Goal: Task Accomplishment & Management: Use online tool/utility

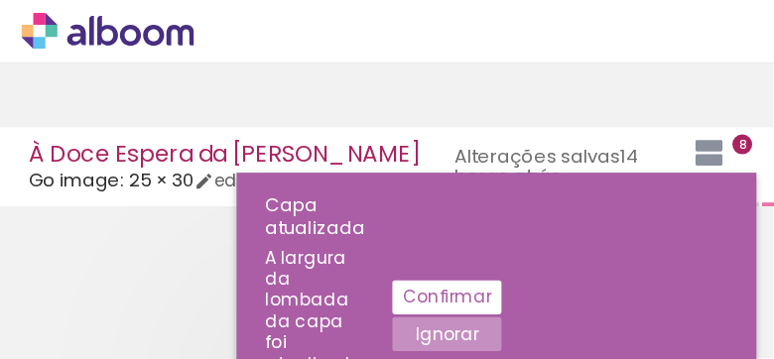
scroll to position [0, 4073]
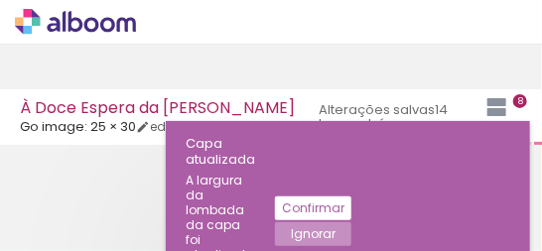
click at [289, 80] on div "› Editor de álbum" at bounding box center [271, 44] width 542 height 89
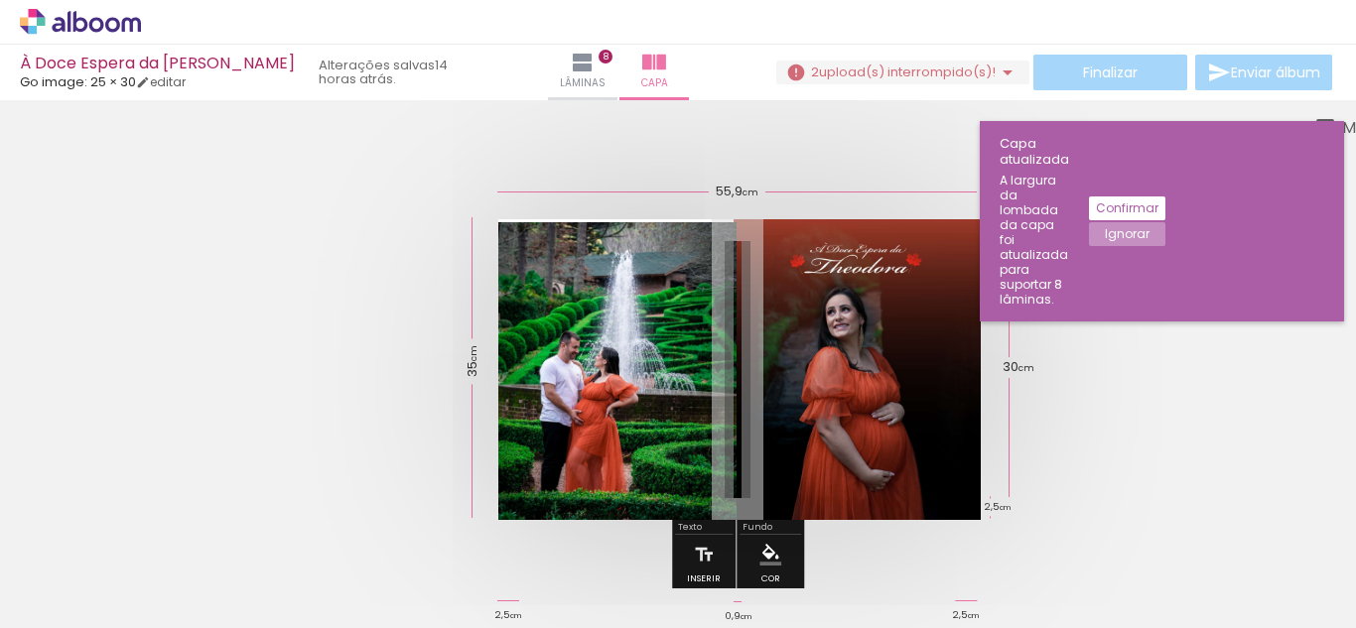
scroll to position [0, 1104]
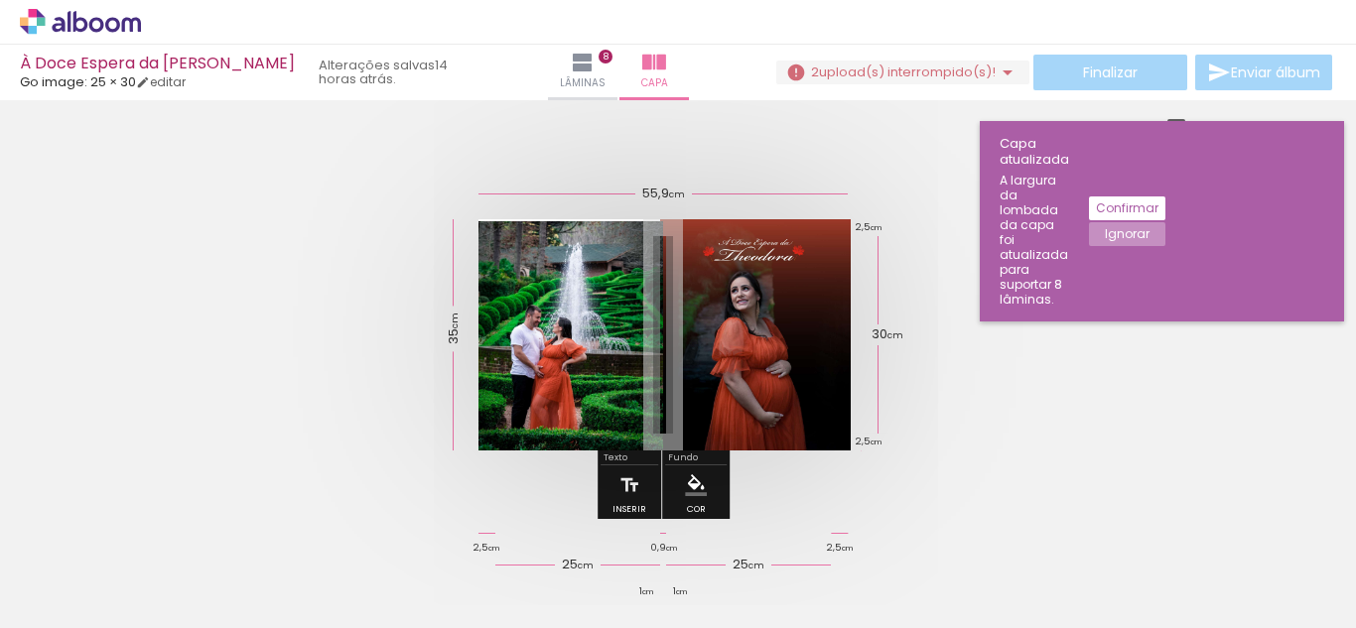
click at [1190, 501] on div at bounding box center [663, 335] width 1326 height 390
click at [1165, 347] on quentale-cover at bounding box center [662, 334] width 1167 height 231
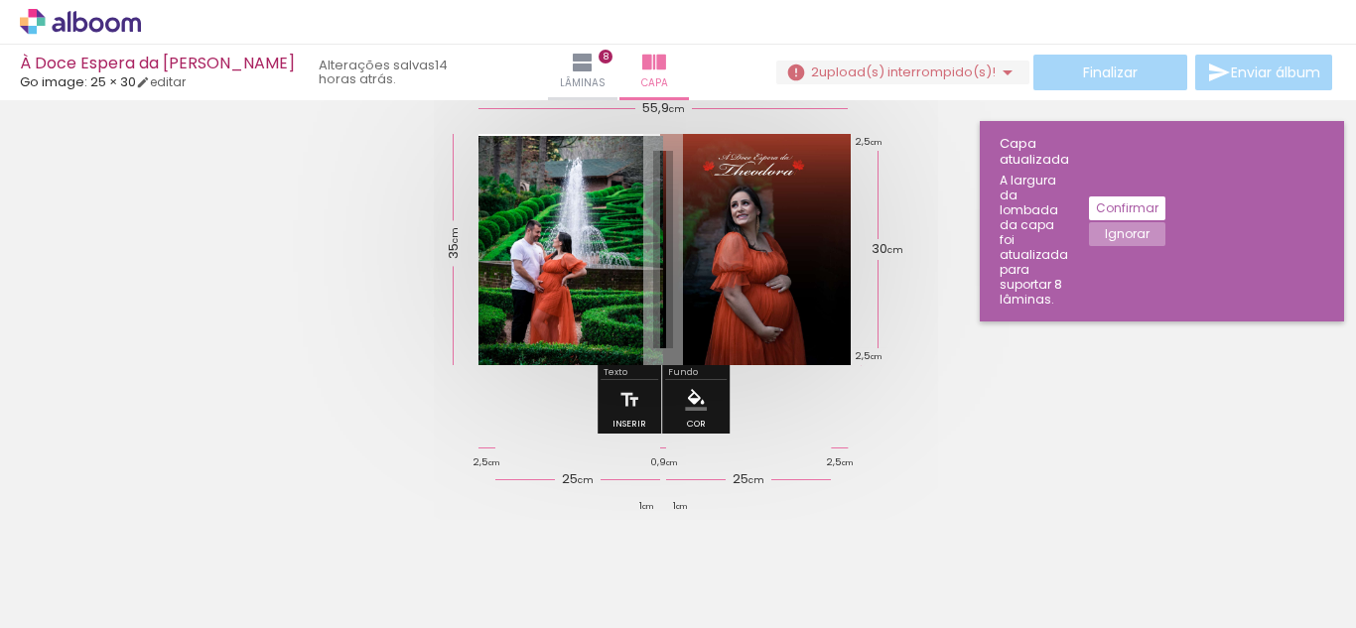
scroll to position [0, 0]
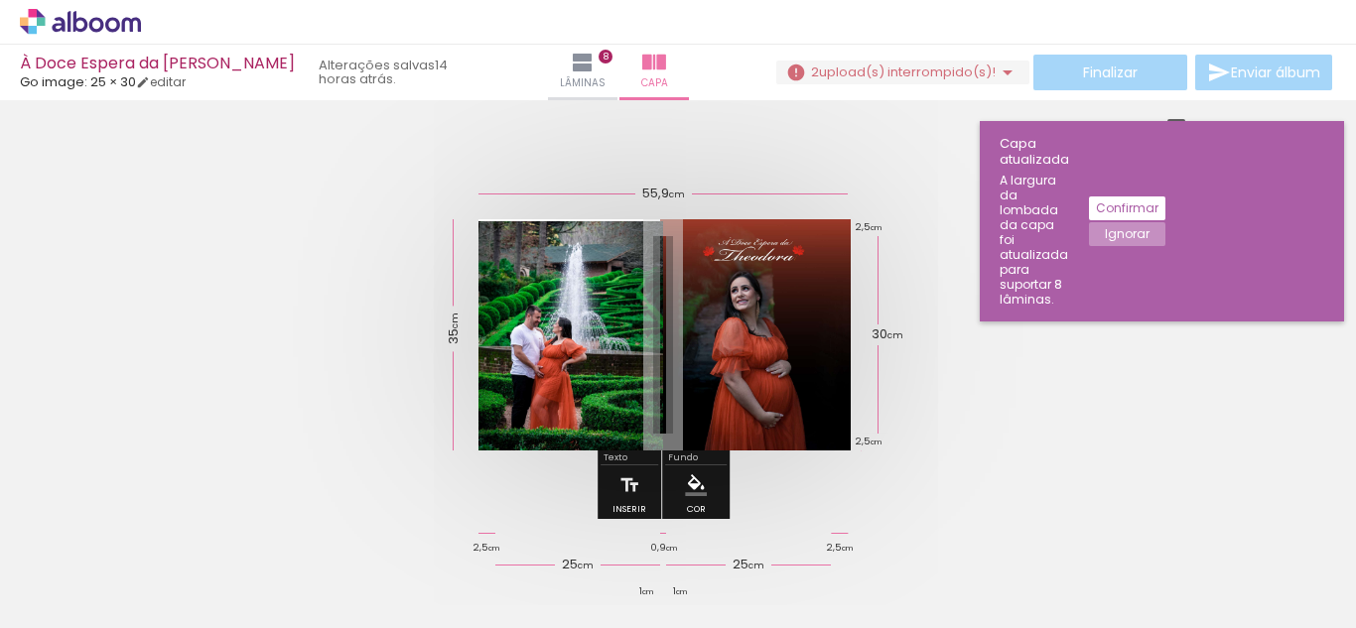
click at [969, 427] on quentale-cover at bounding box center [662, 334] width 1167 height 231
click at [75, 30] on icon at bounding box center [80, 21] width 15 height 21
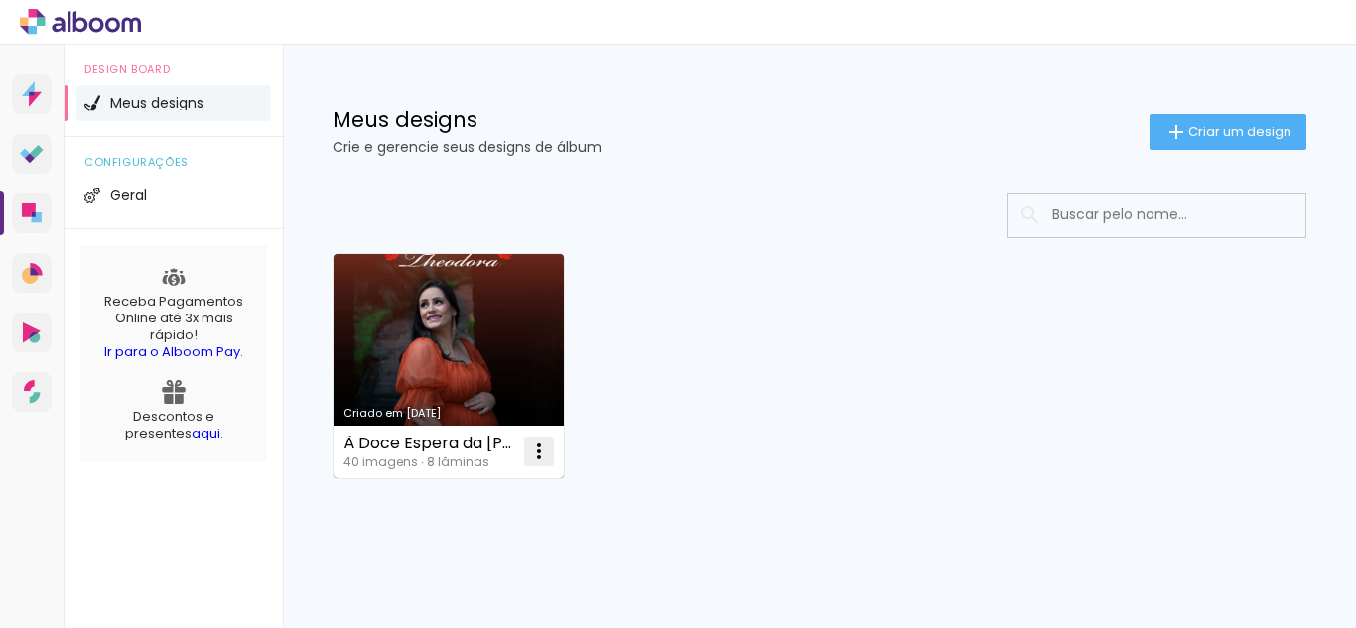
click at [537, 451] on iron-icon at bounding box center [539, 452] width 24 height 24
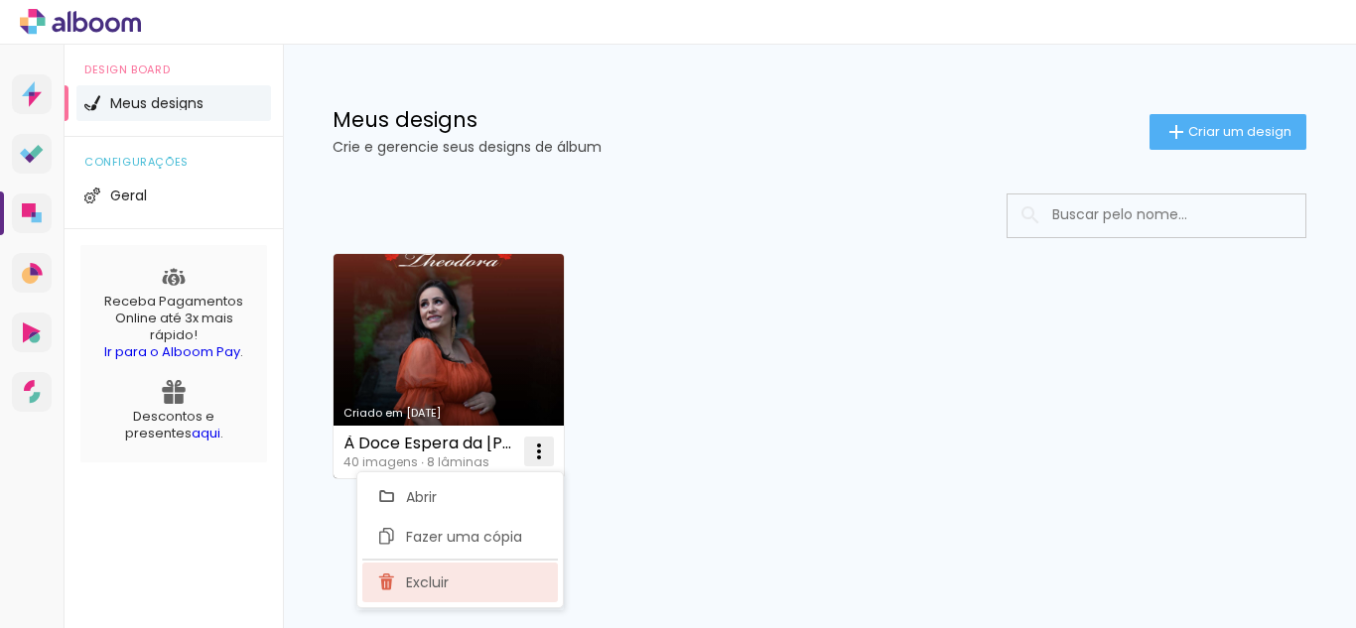
click at [446, 588] on span "Excluir" at bounding box center [427, 583] width 43 height 14
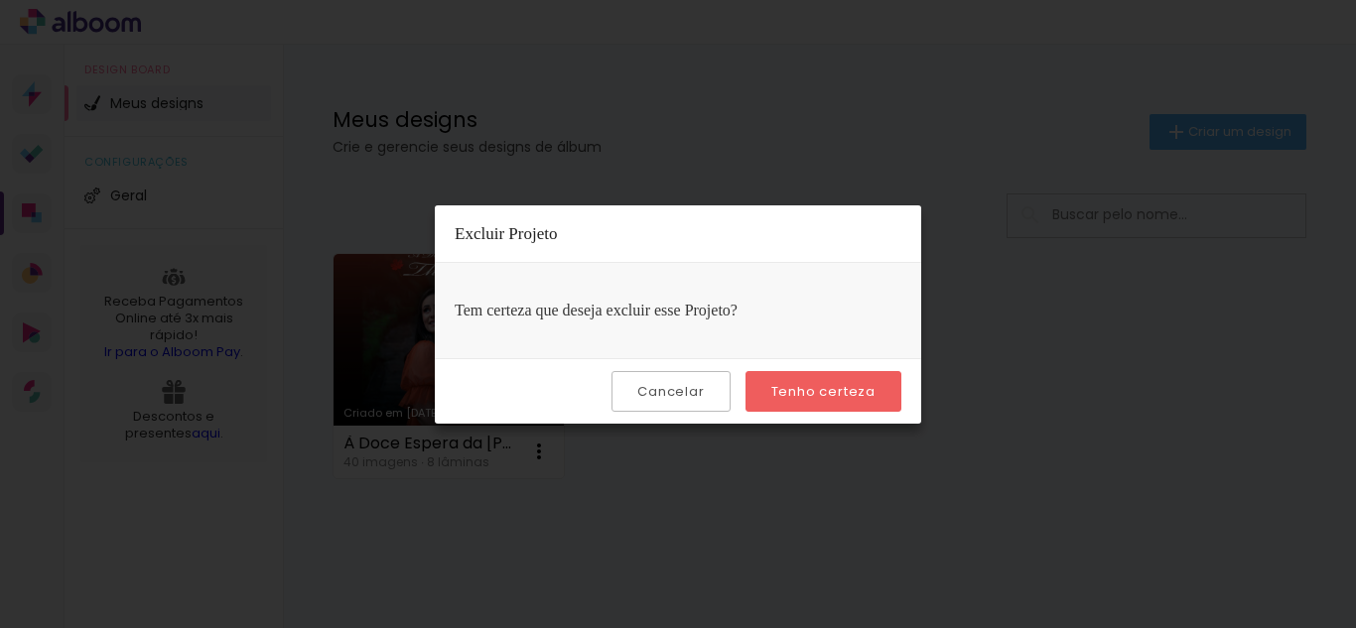
click at [0, 0] on slot "Tenho certeza" at bounding box center [0, 0] width 0 height 0
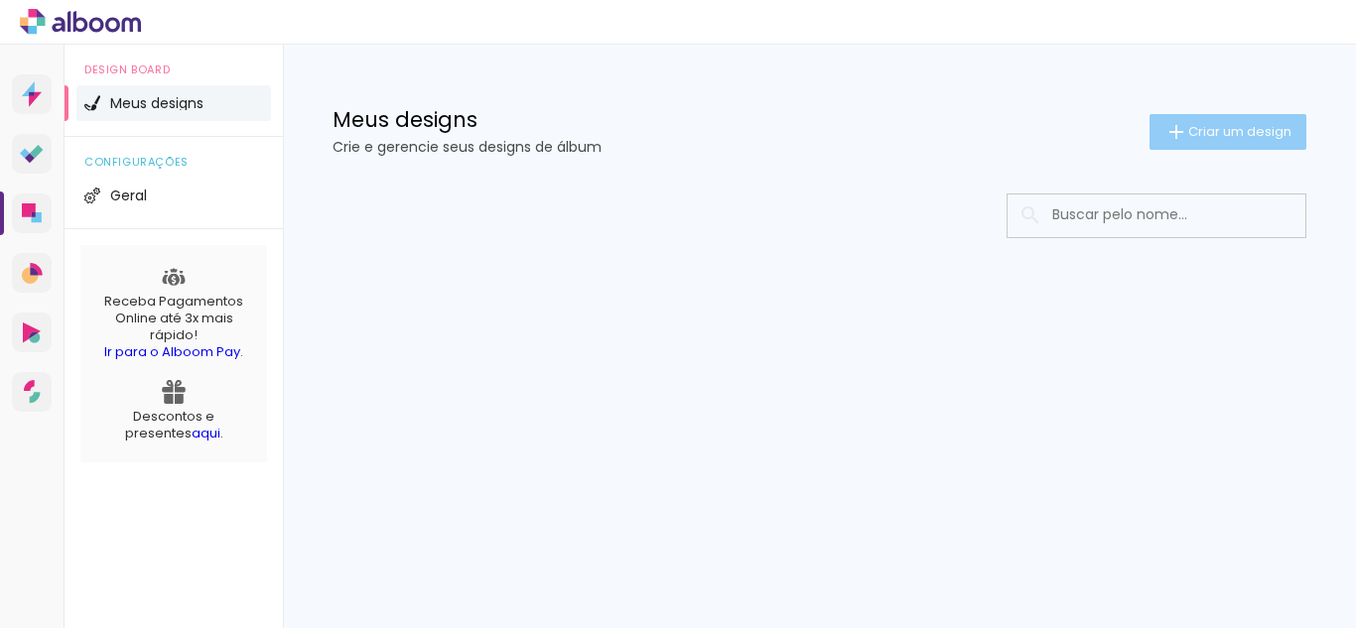
click at [1165, 124] on iron-icon at bounding box center [1177, 132] width 24 height 24
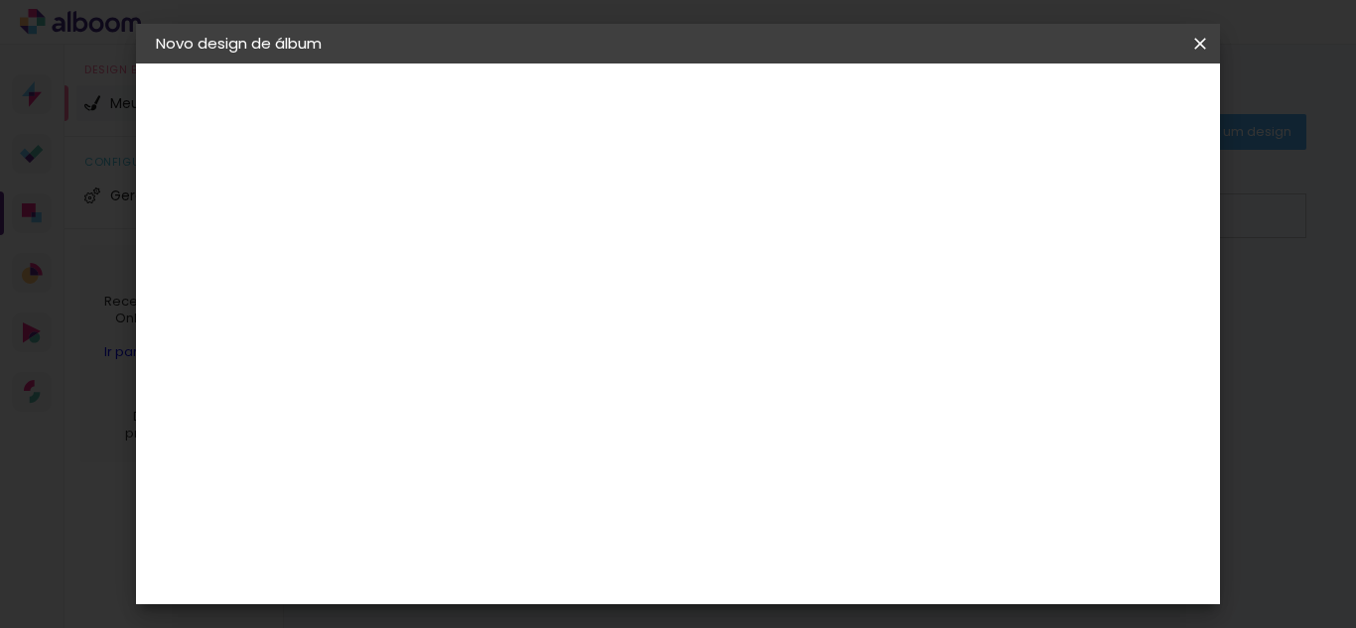
click at [480, 264] on input at bounding box center [480, 266] width 0 height 31
type input "À Doce Espera da [PERSON_NAME]"
type paper-input "À Doce Espera da [PERSON_NAME]"
click at [0, 0] on slot "Avançar" at bounding box center [0, 0] width 0 height 0
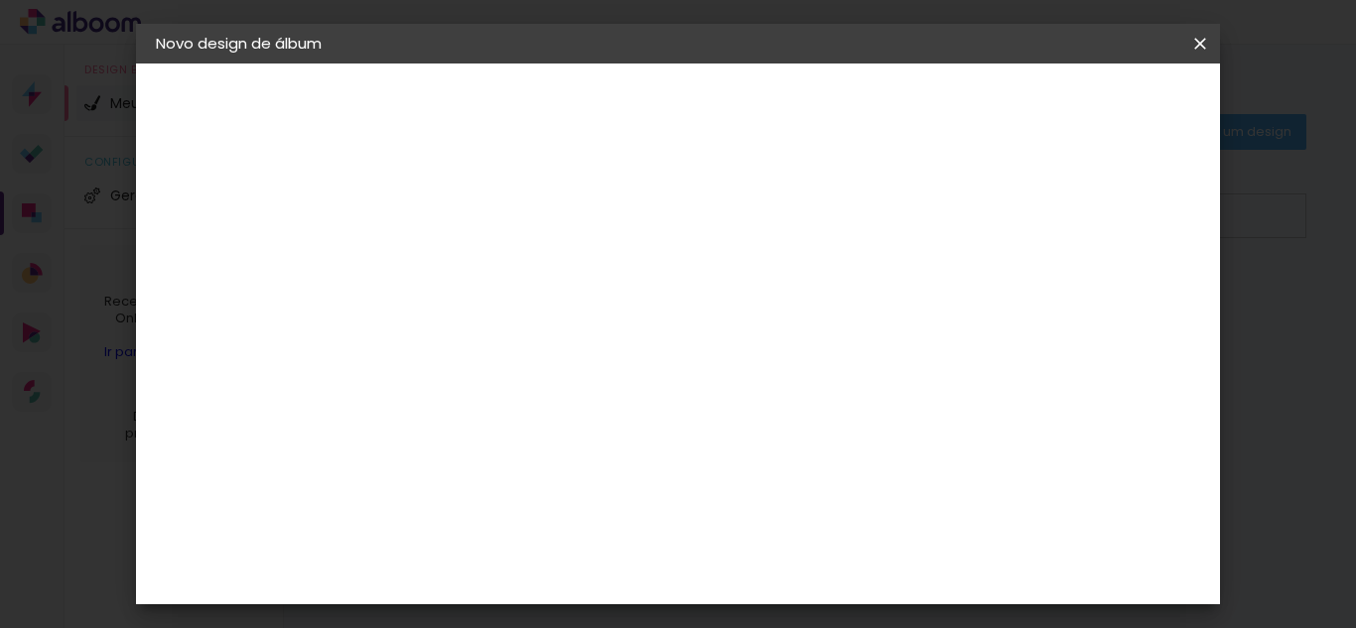
click at [602, 283] on input at bounding box center [531, 278] width 201 height 25
type input "go"
type paper-input "go"
click at [515, 454] on div "Go image" at bounding box center [491, 453] width 49 height 32
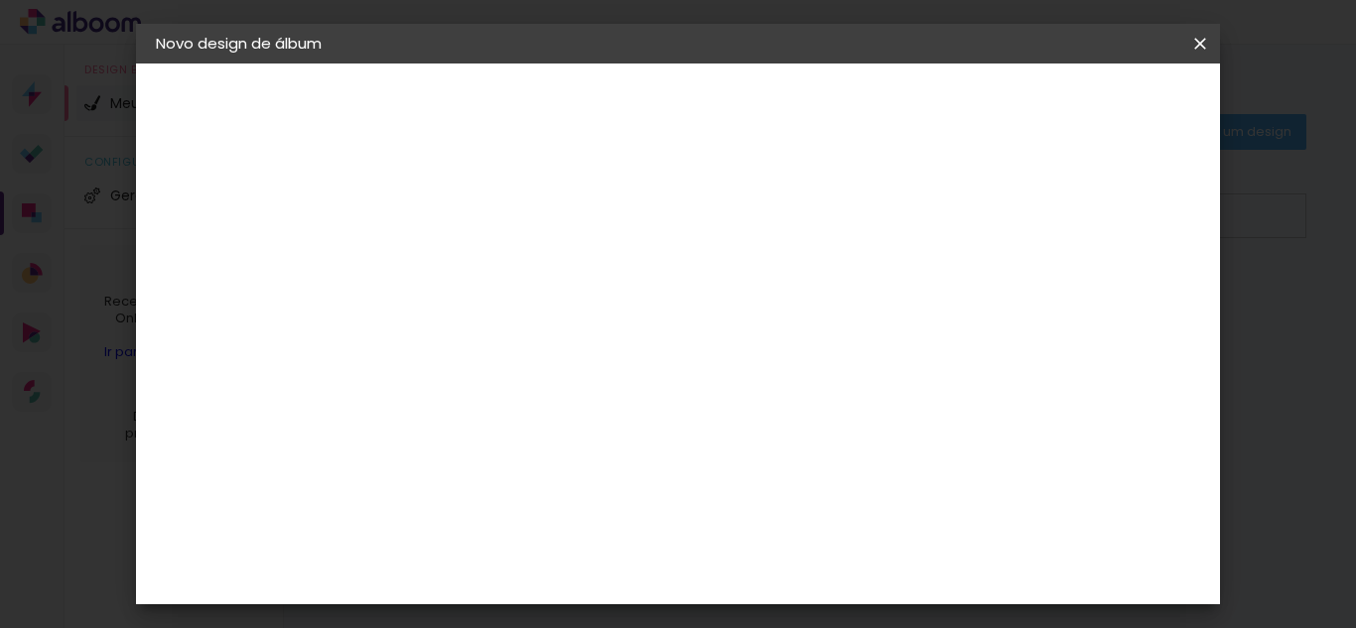
click at [0, 0] on slot "Avançar" at bounding box center [0, 0] width 0 height 0
click at [558, 331] on input "text" at bounding box center [518, 346] width 77 height 31
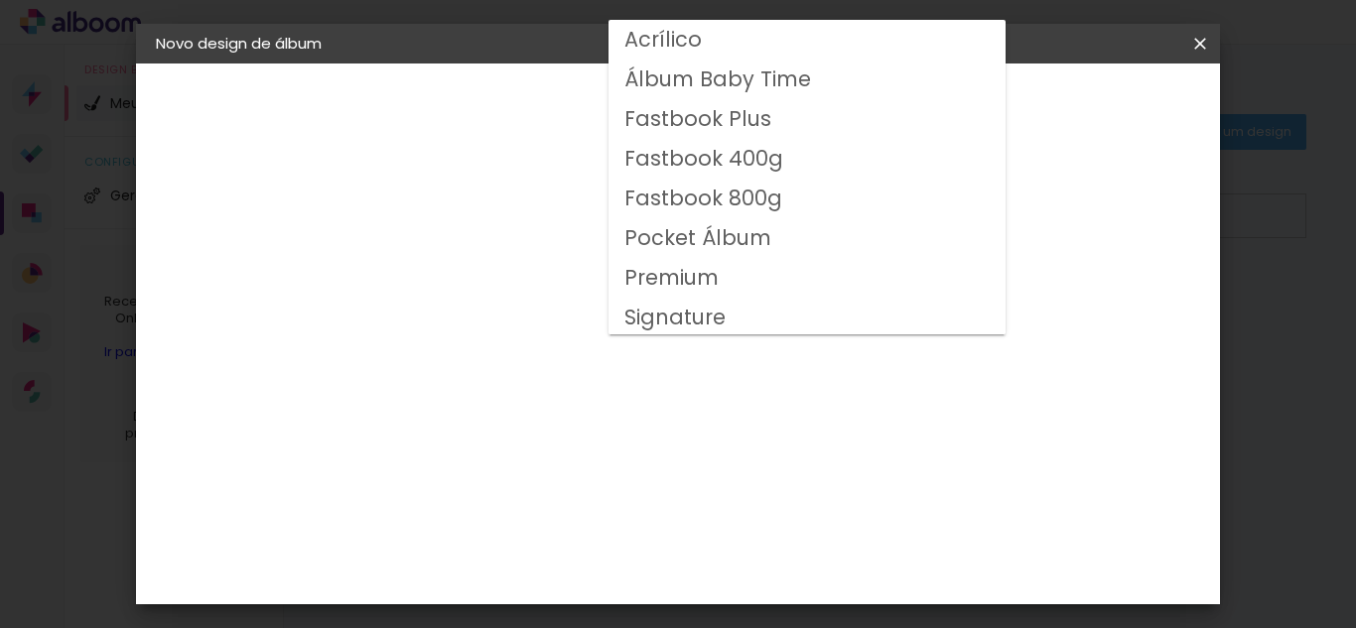
click at [0, 0] on slot "Fastbook 800g" at bounding box center [0, 0] width 0 height 0
type input "Fastbook 800g"
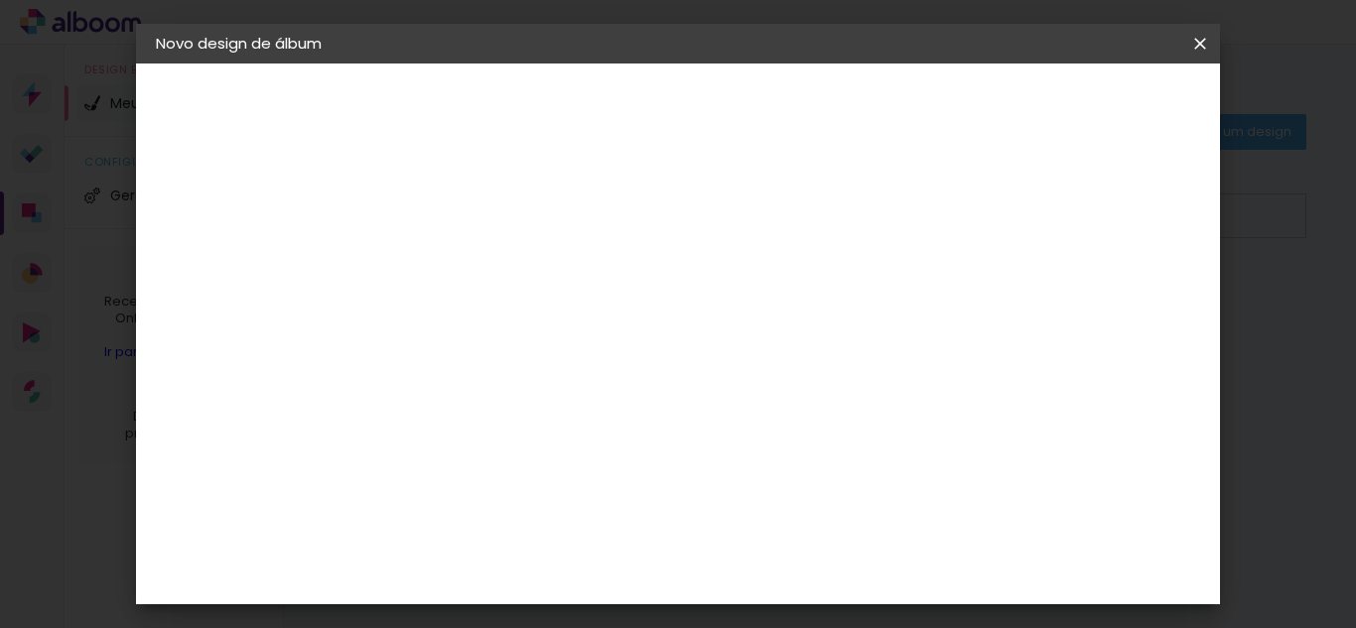
scroll to position [199, 0]
click at [615, 431] on span "30 × 25" at bounding box center [568, 457] width 92 height 53
click at [0, 0] on slot "Avançar" at bounding box center [0, 0] width 0 height 0
click at [772, 213] on div at bounding box center [764, 215] width 18 height 18
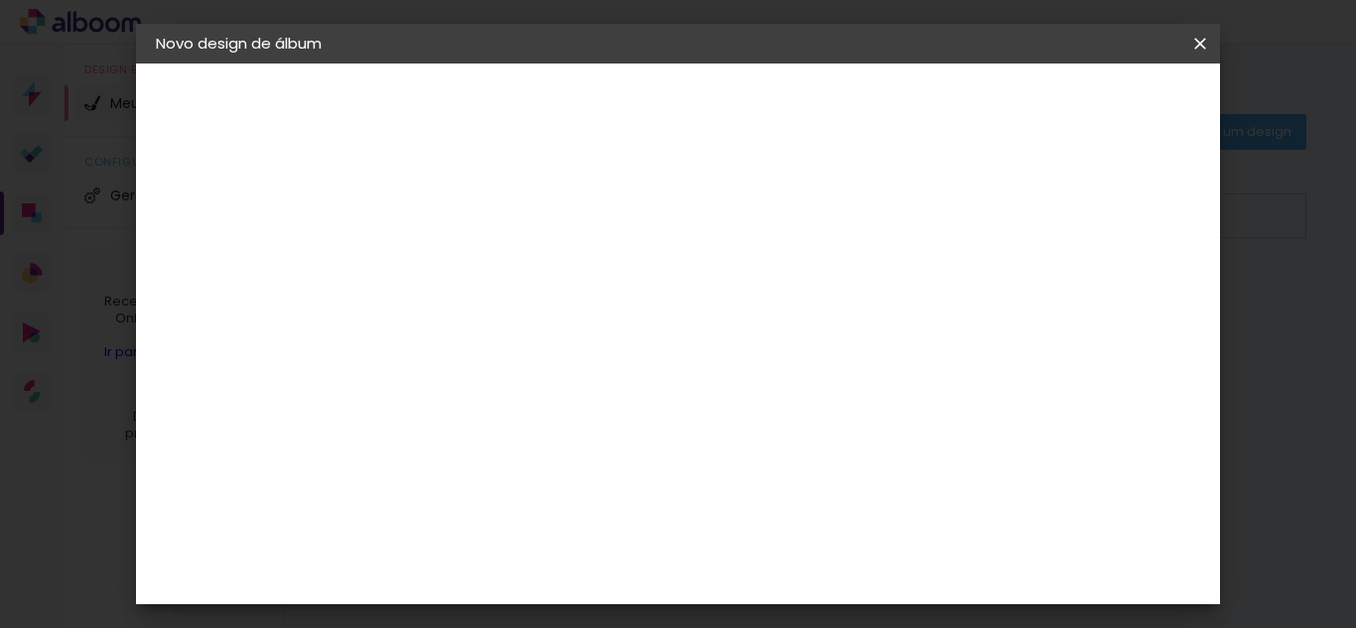
type paper-checkbox "on"
click at [772, 215] on div at bounding box center [764, 215] width 18 height 18
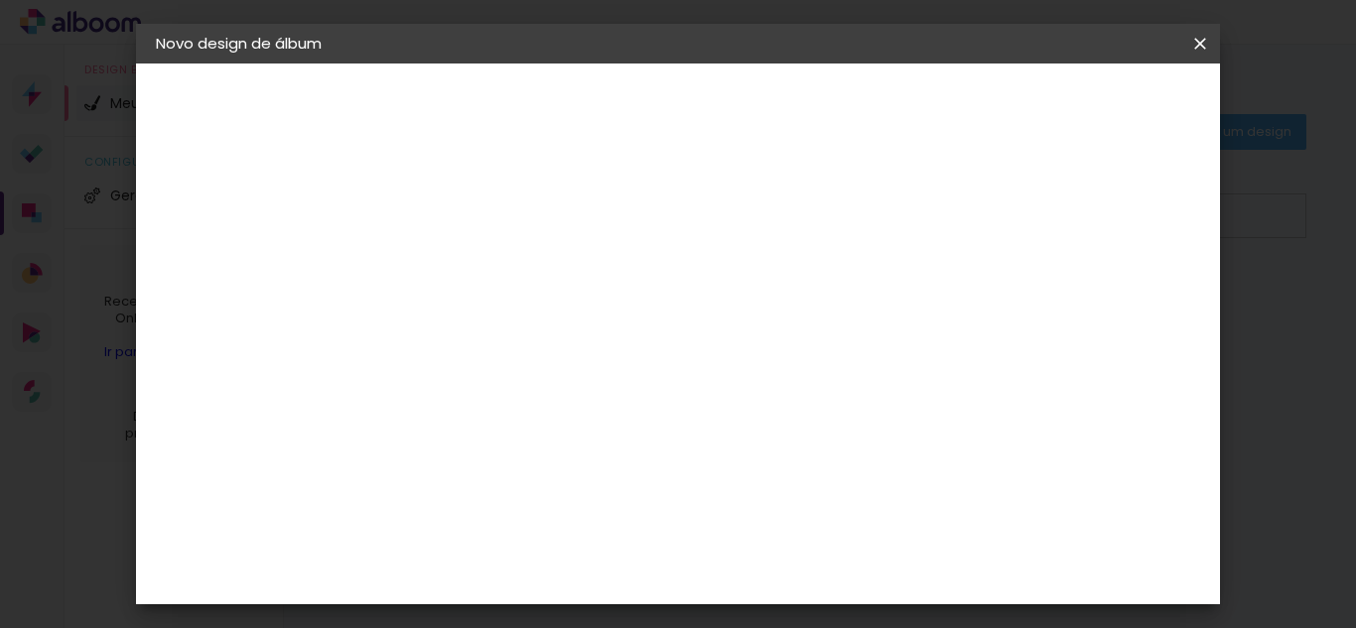
click at [885, 114] on span "Iniciar design" at bounding box center [853, 112] width 63 height 28
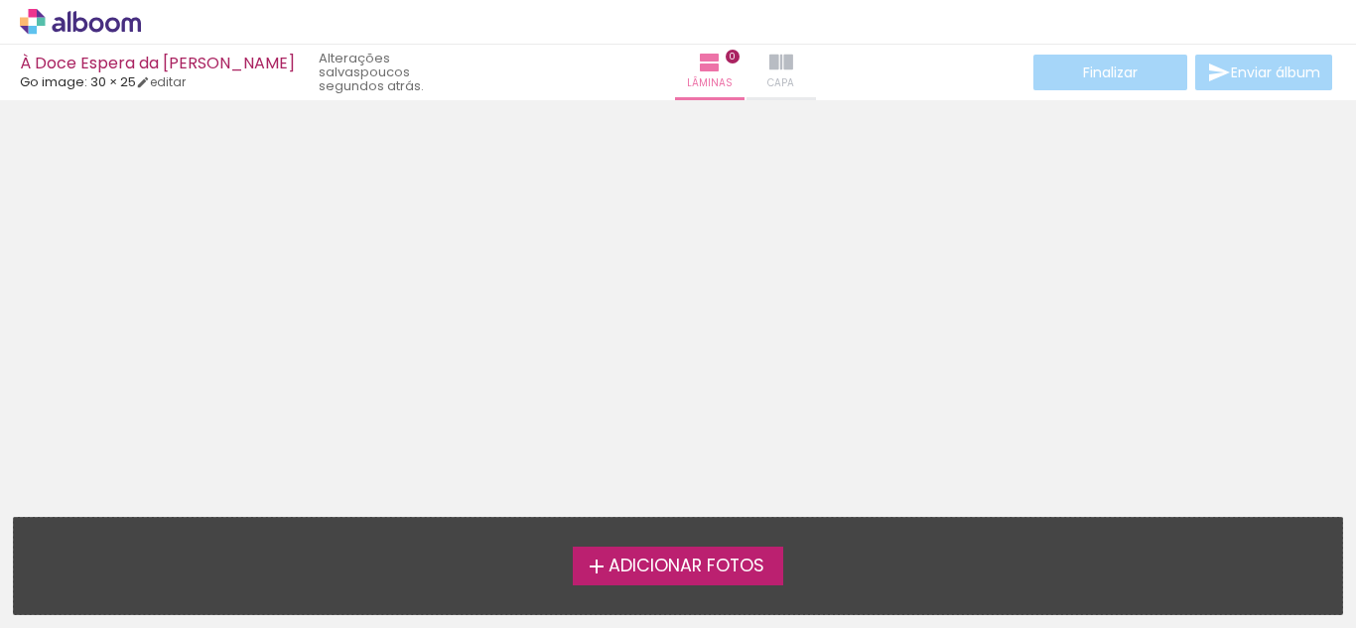
click at [769, 73] on iron-icon at bounding box center [781, 63] width 24 height 24
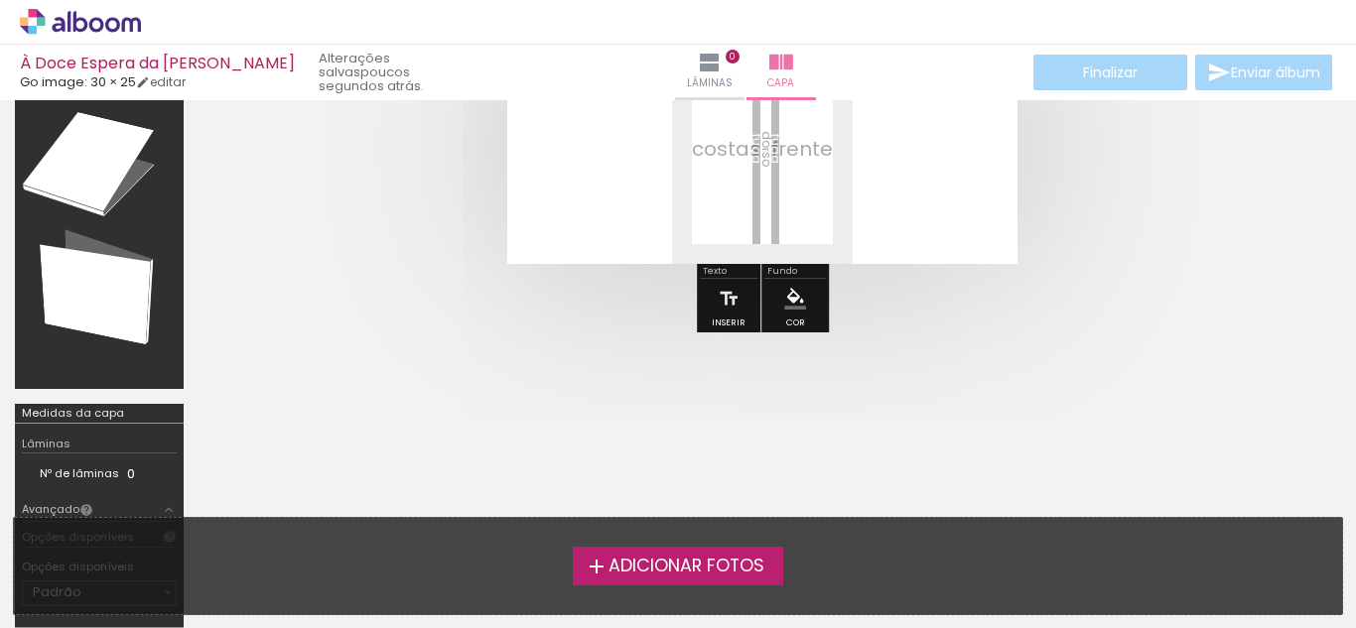
scroll to position [220, 0]
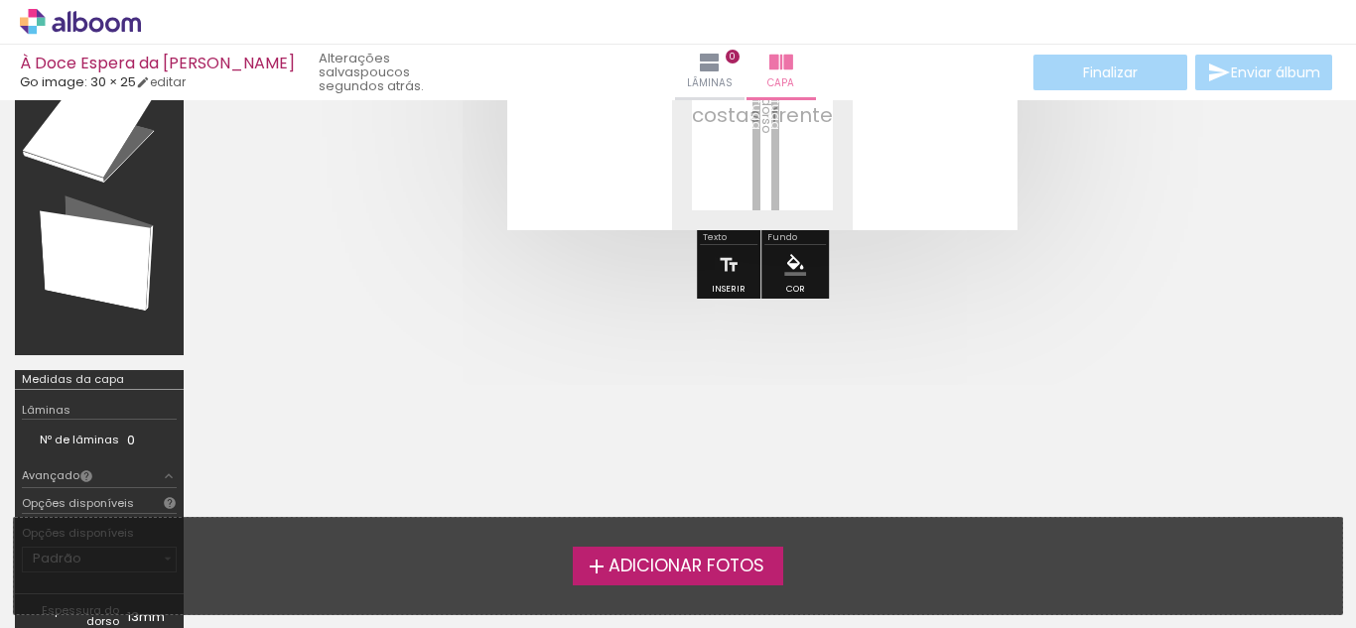
click at [666, 565] on span "Adicionar Fotos" at bounding box center [687, 567] width 156 height 18
click at [0, 0] on input "file" at bounding box center [0, 0] width 0 height 0
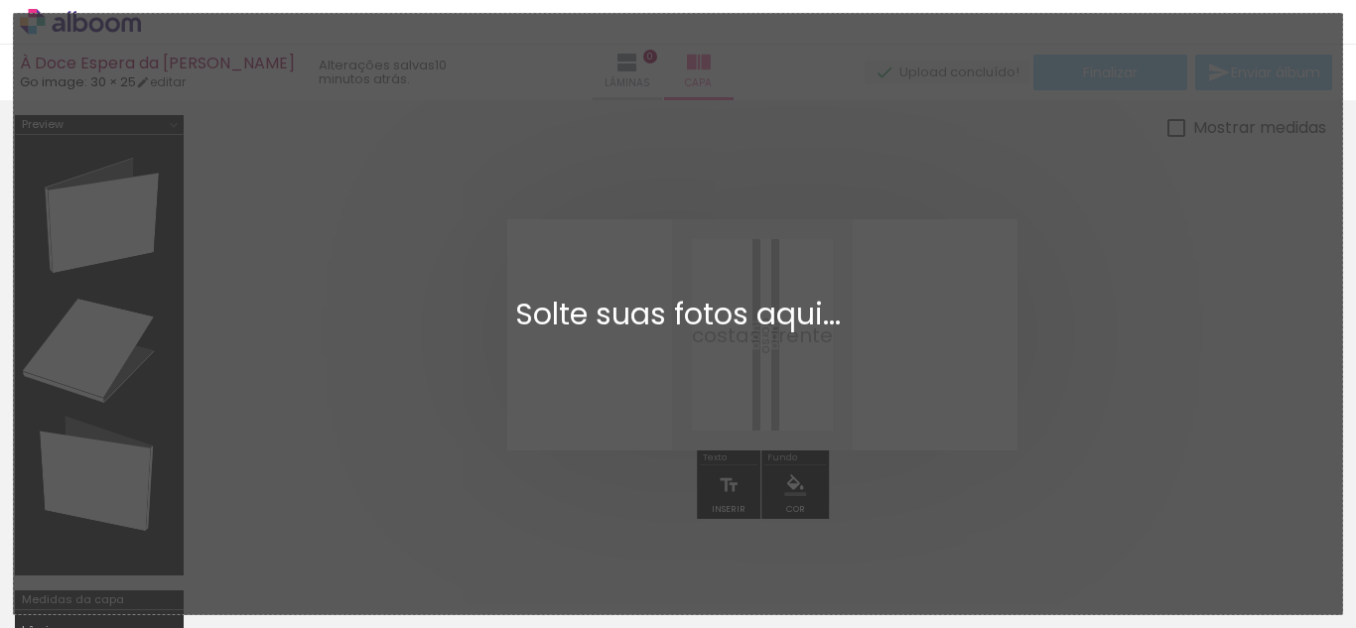
scroll to position [0, 0]
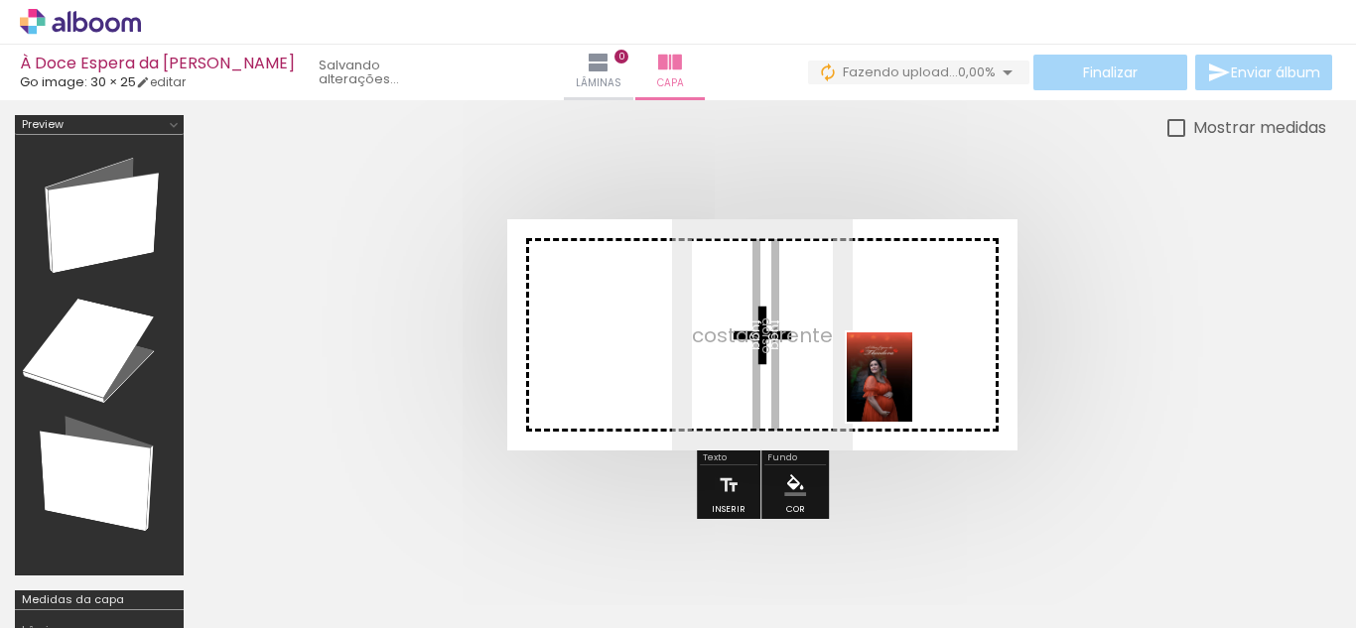
drag, startPoint x: 209, startPoint y: 577, endPoint x: 906, endPoint y: 392, distance: 721.0
click at [906, 392] on quentale-workspace at bounding box center [678, 314] width 1356 height 628
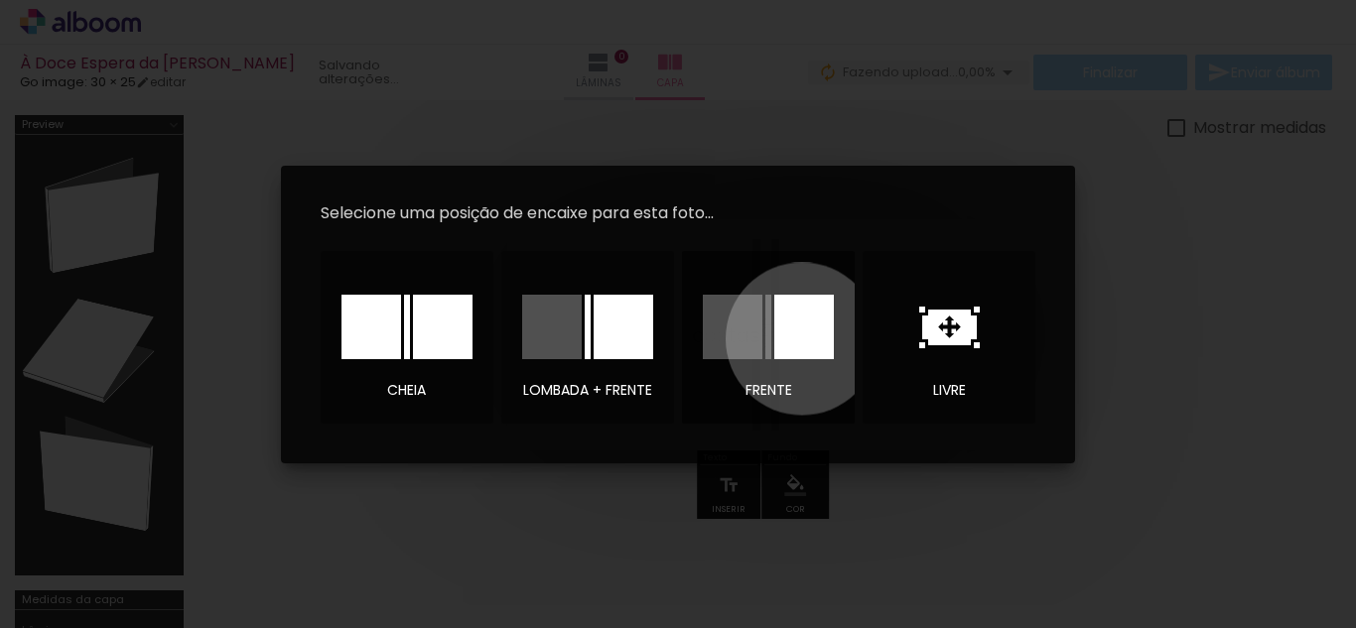
click at [802, 339] on div at bounding box center [804, 327] width 60 height 65
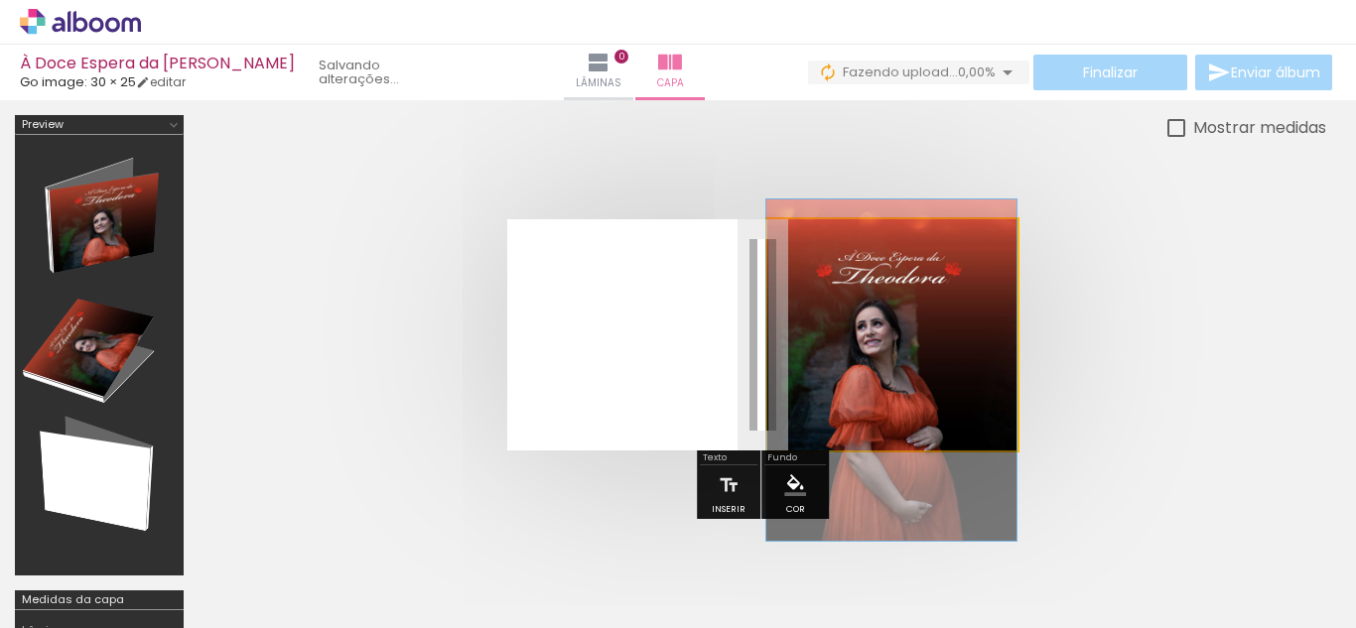
drag, startPoint x: 891, startPoint y: 383, endPoint x: 871, endPoint y: 419, distance: 40.9
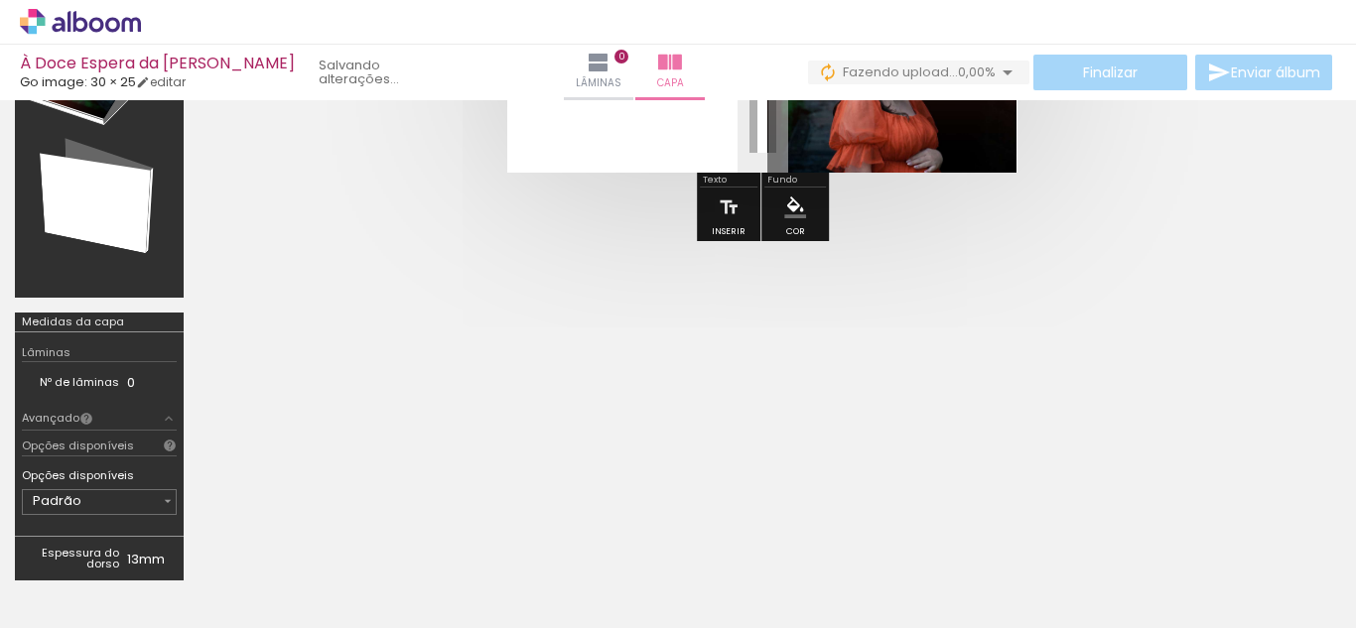
scroll to position [298, 0]
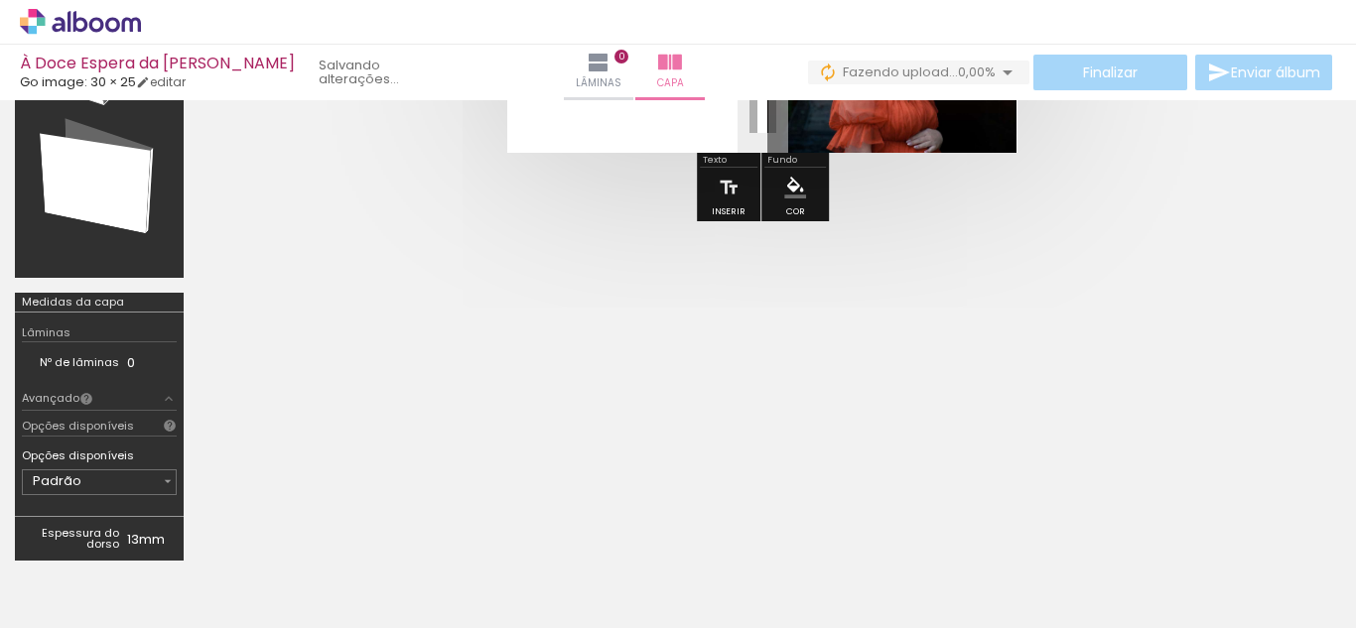
click at [103, 304] on div "Medidas da capa" at bounding box center [73, 302] width 102 height 11
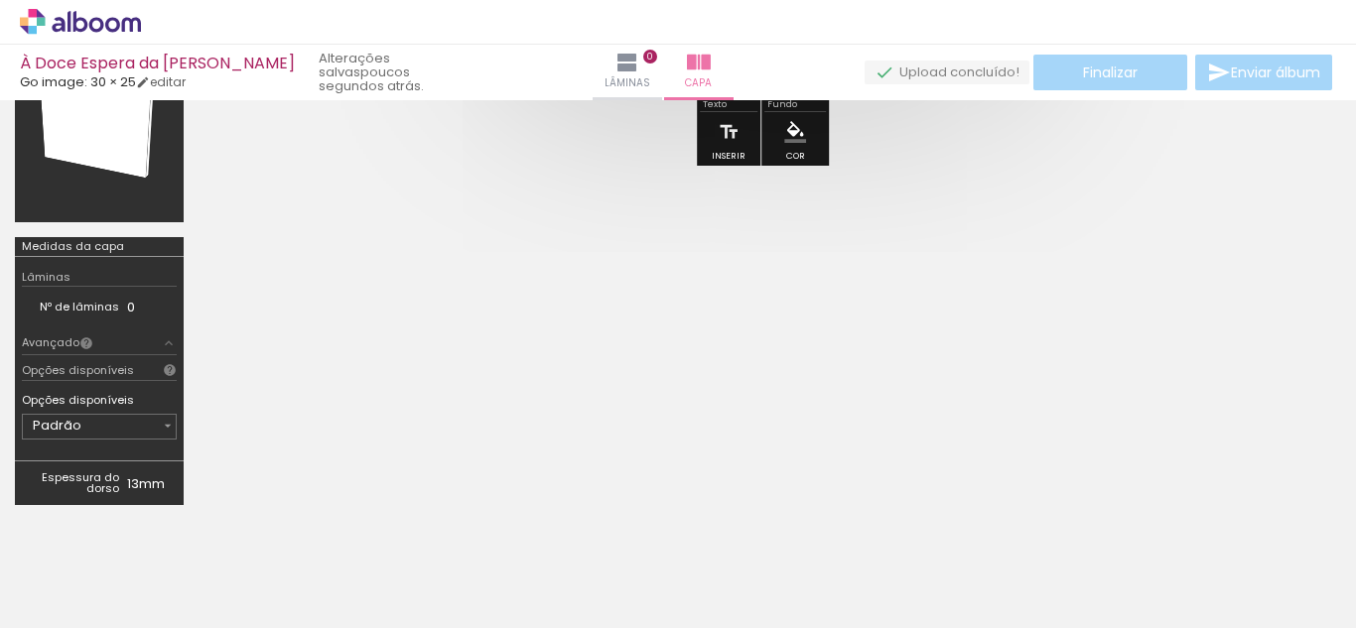
scroll to position [397, 0]
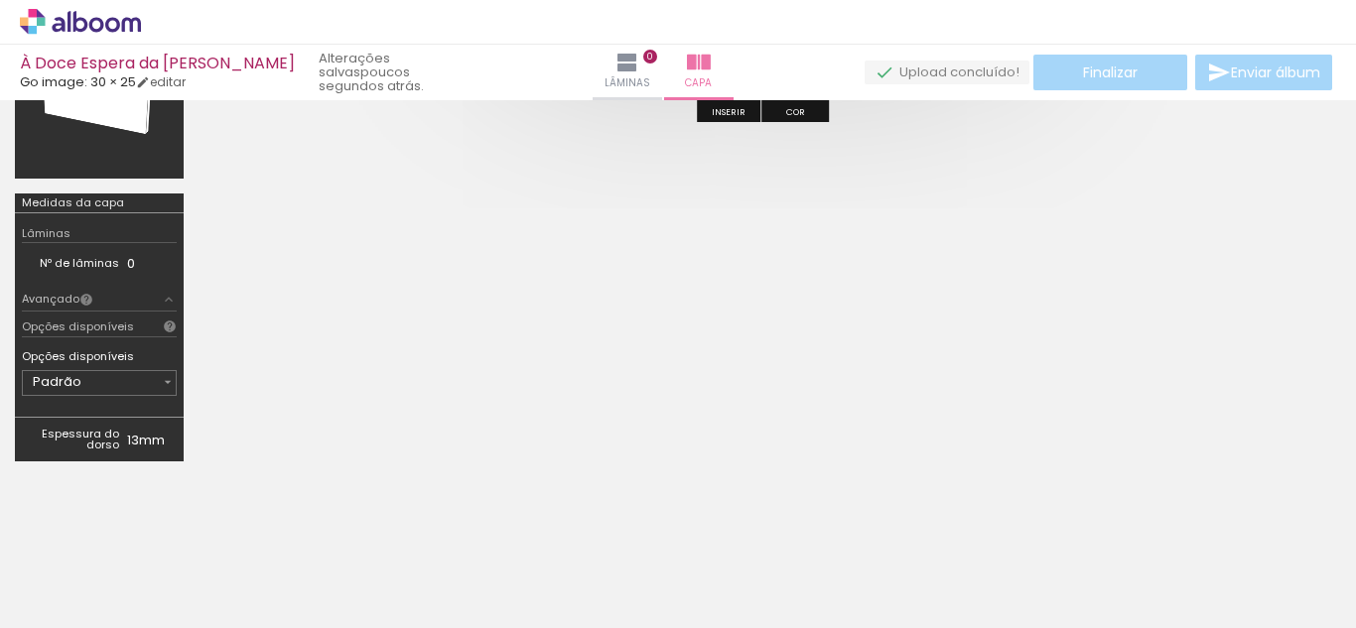
click at [66, 207] on div "Medidas da capa" at bounding box center [73, 203] width 102 height 11
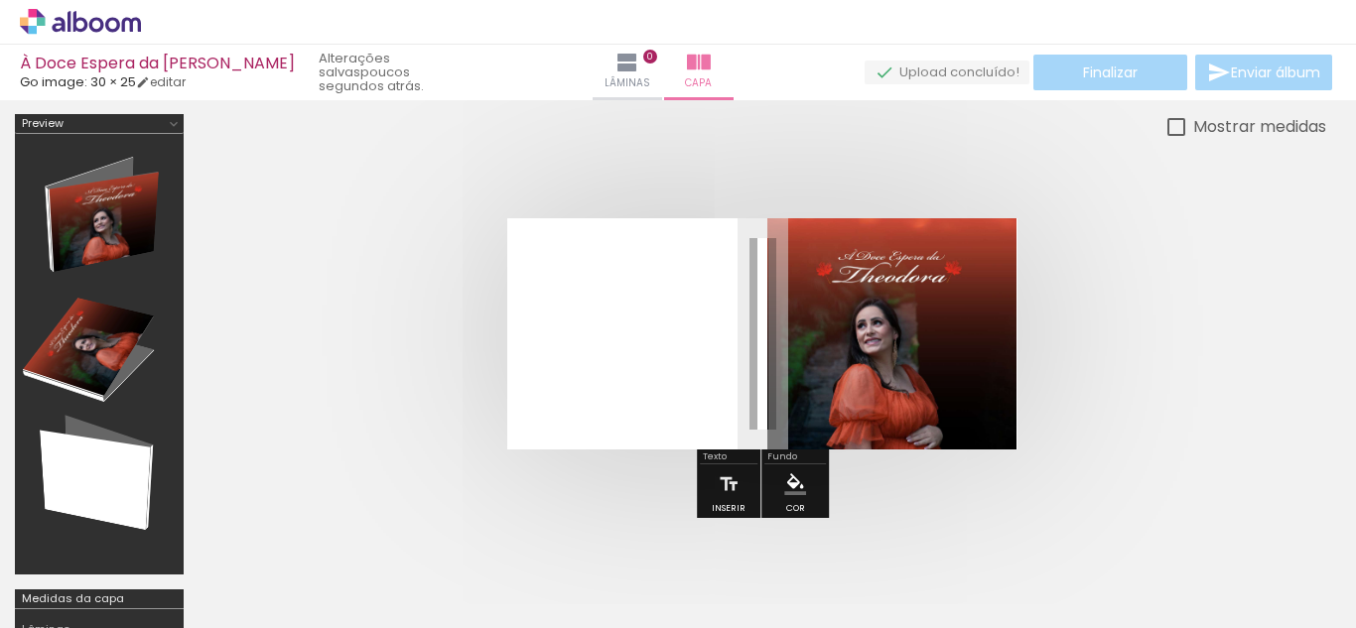
scroll to position [0, 0]
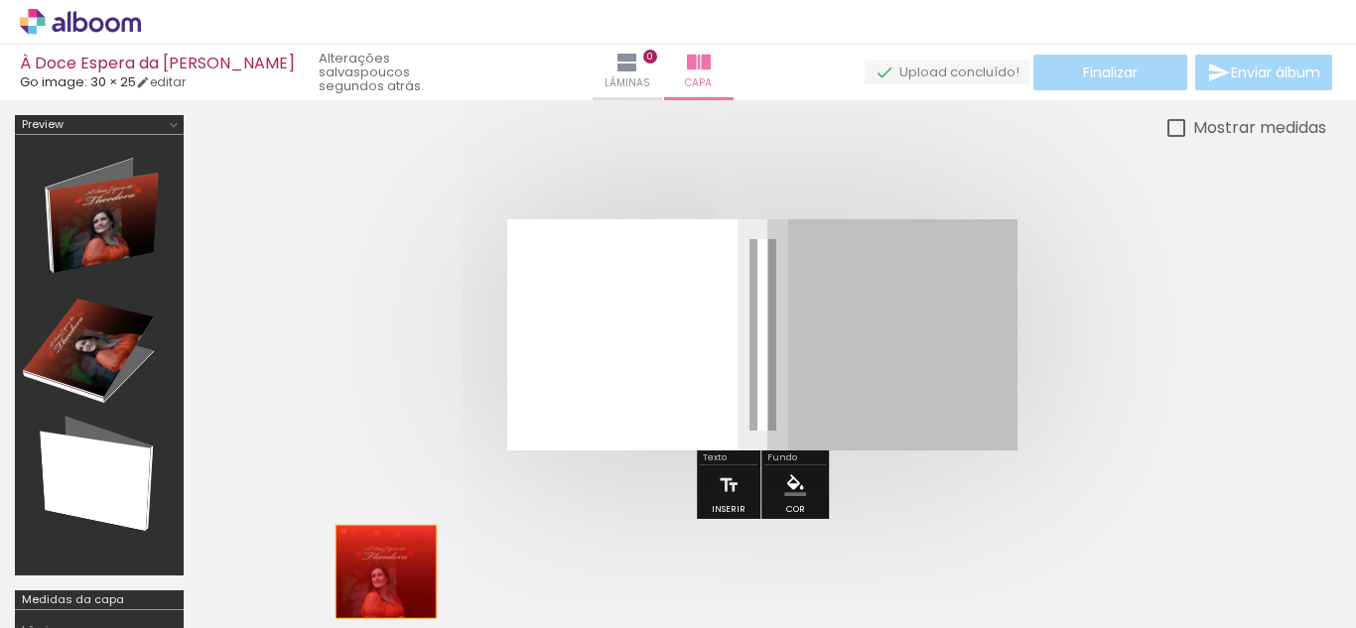
drag, startPoint x: 925, startPoint y: 352, endPoint x: 381, endPoint y: 575, distance: 587.7
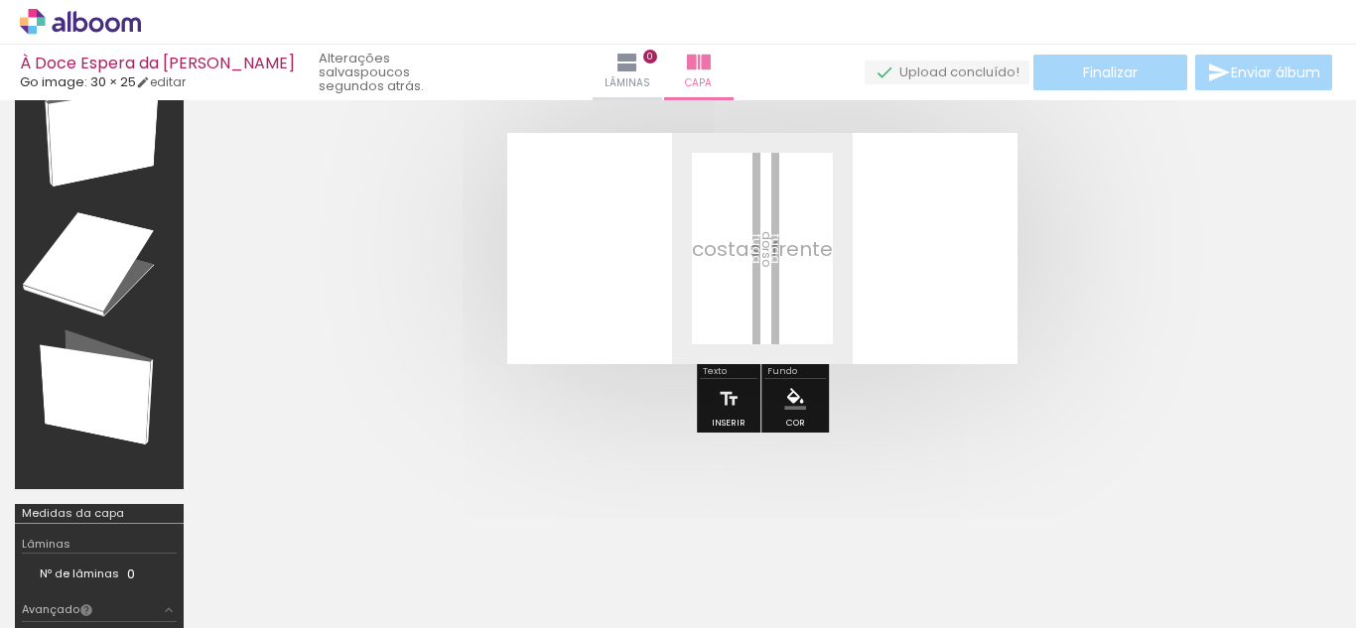
scroll to position [298, 0]
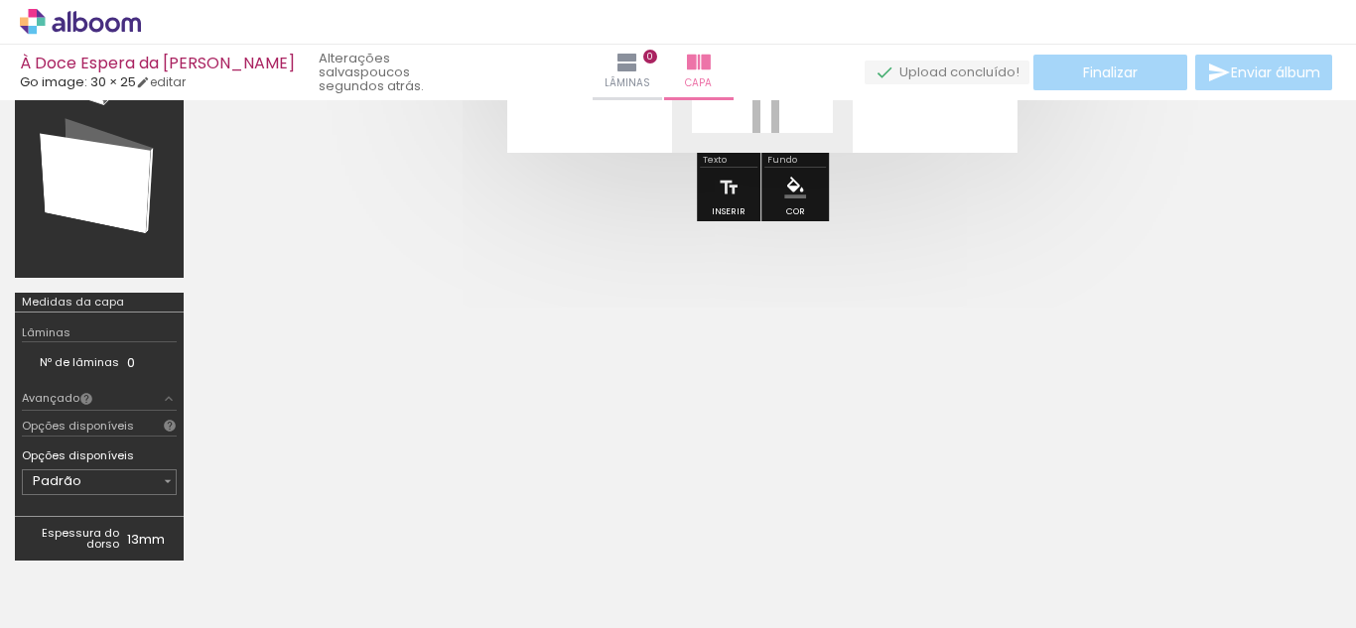
click at [160, 526] on iron-icon at bounding box center [155, 521] width 21 height 21
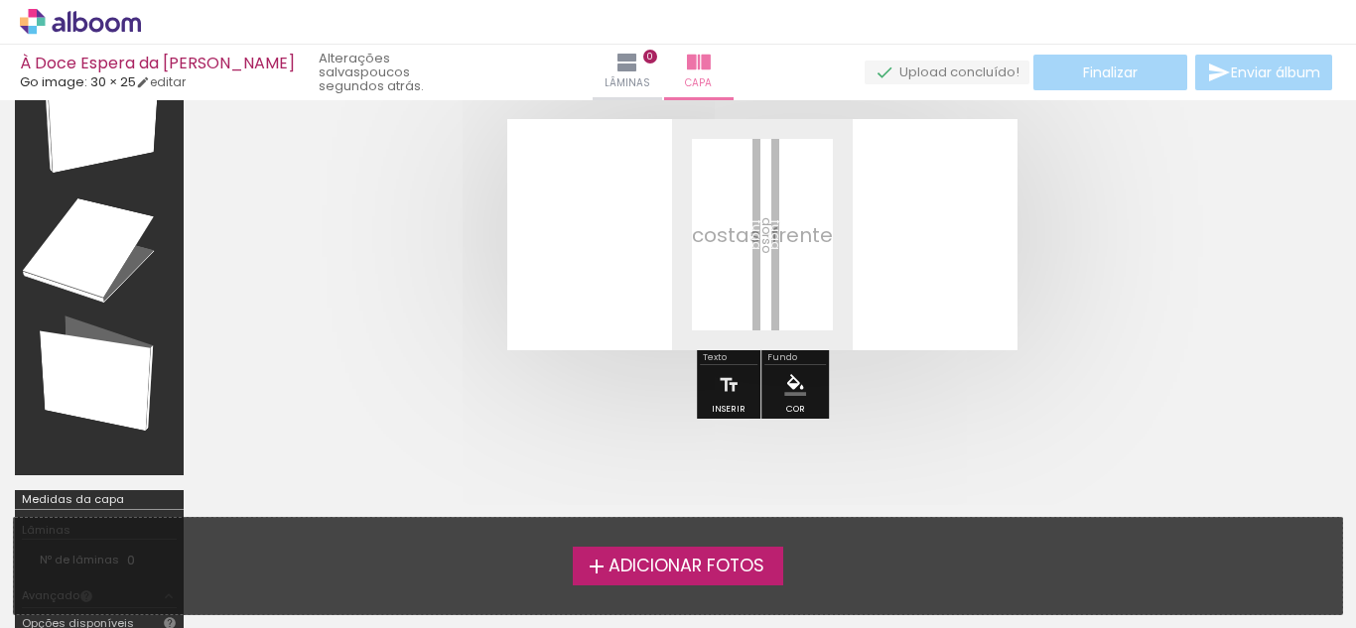
scroll to position [0, 0]
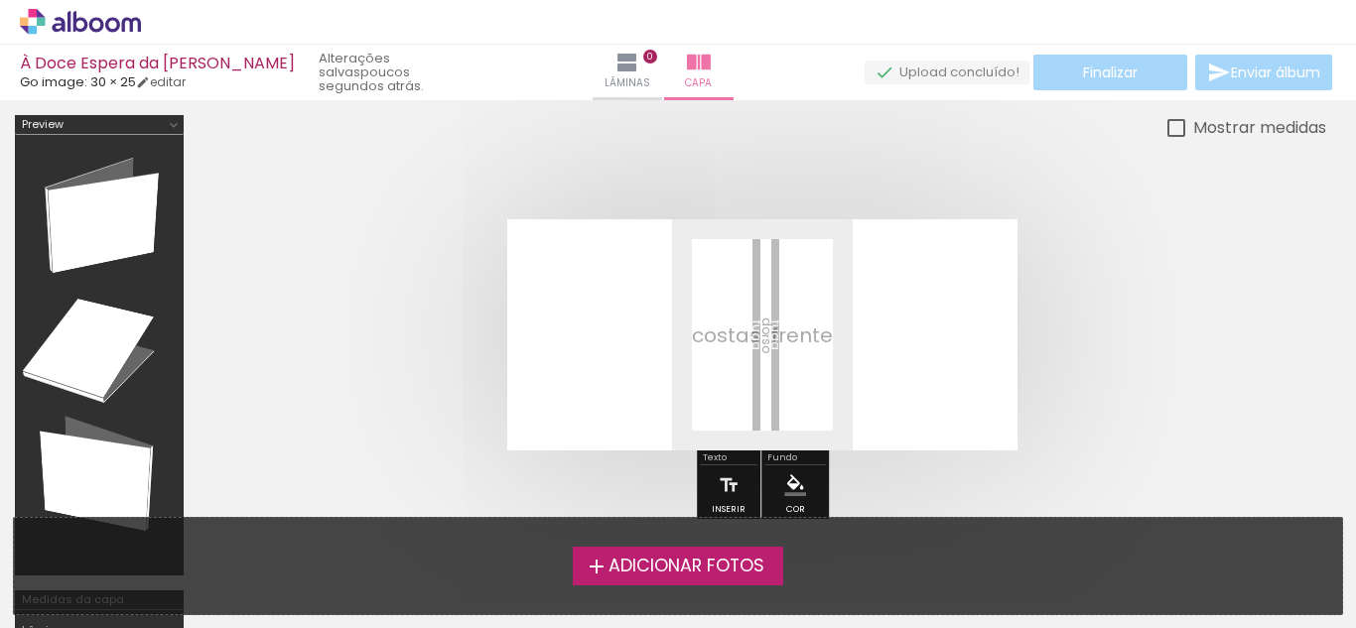
click at [1174, 131] on div at bounding box center [1176, 128] width 18 height 18
type paper-checkbox "on"
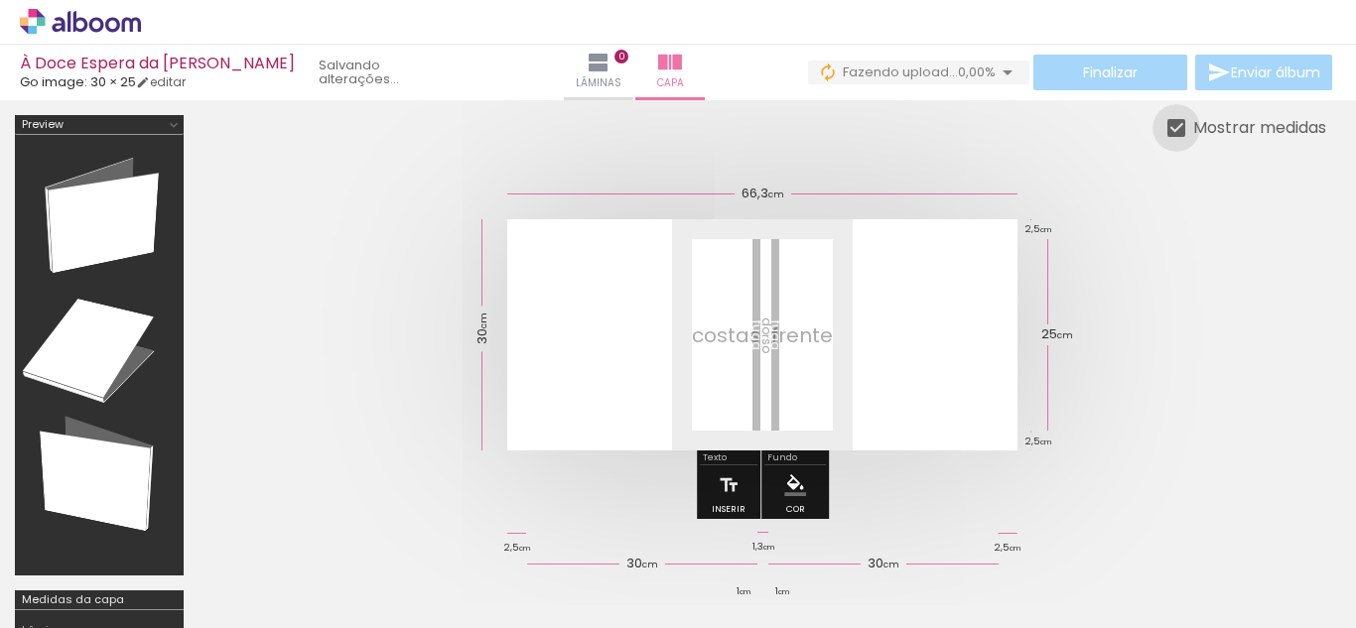
scroll to position [99, 0]
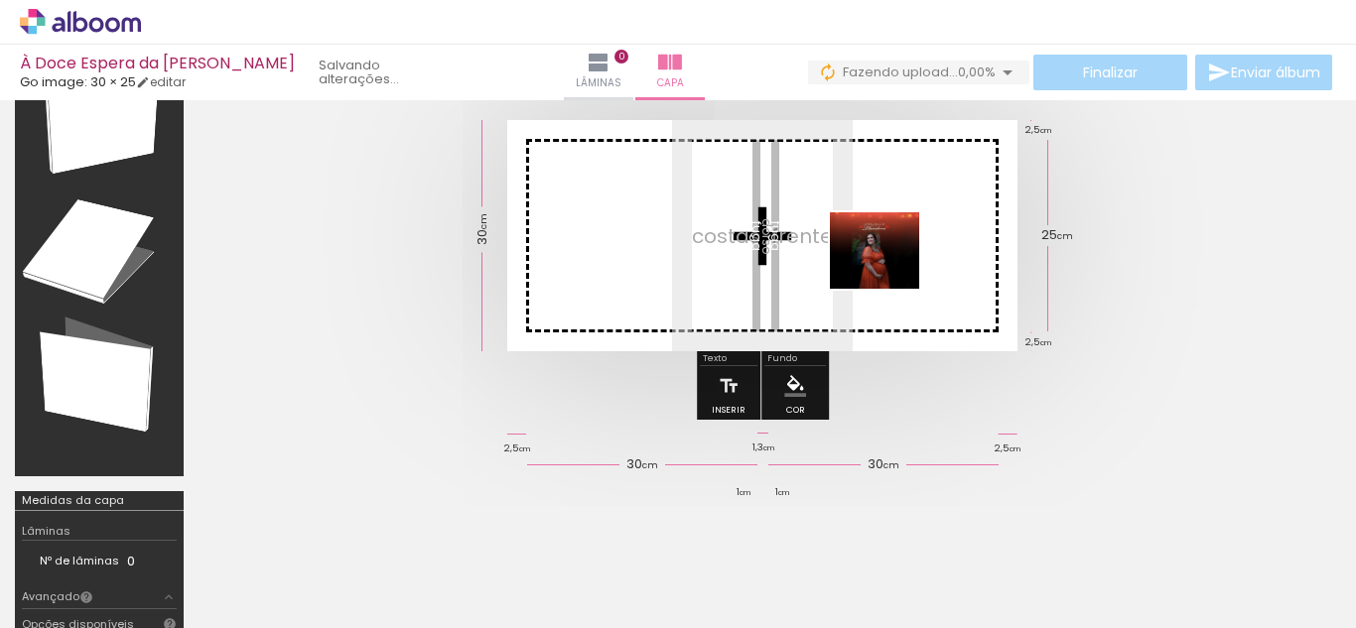
drag, startPoint x: 225, startPoint y: 564, endPoint x: 890, endPoint y: 272, distance: 725.5
click at [890, 272] on quentale-workspace at bounding box center [678, 314] width 1356 height 628
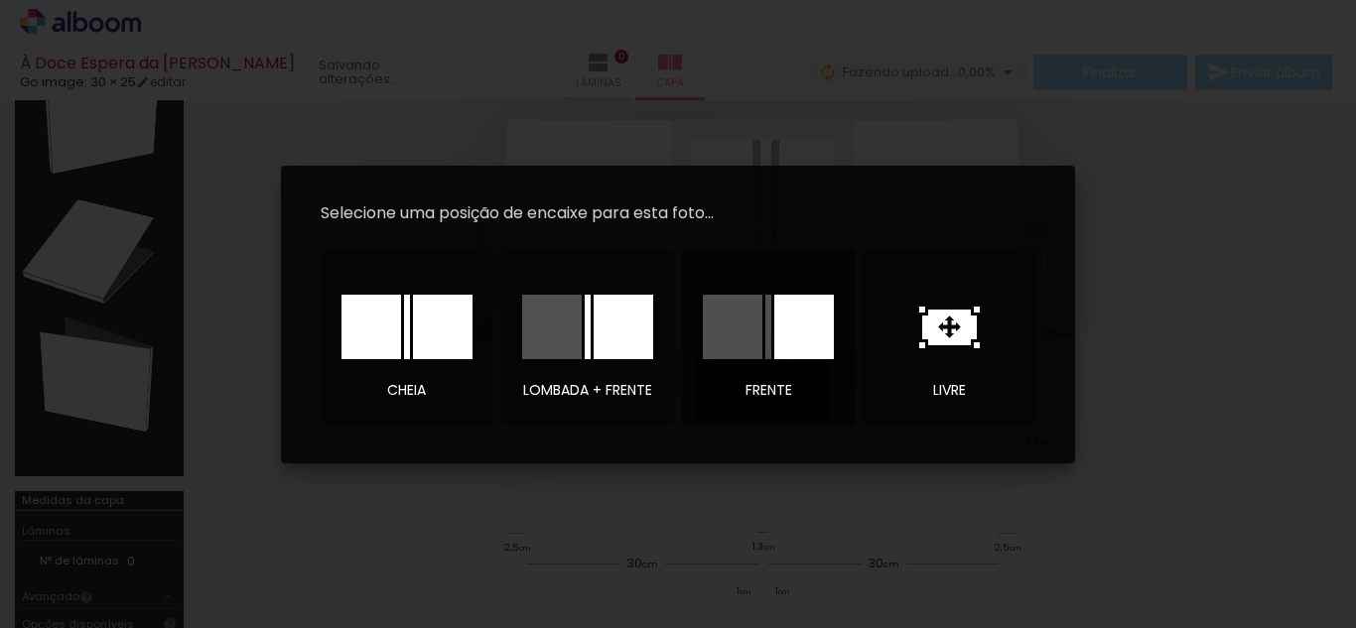
click at [785, 346] on div at bounding box center [804, 327] width 60 height 65
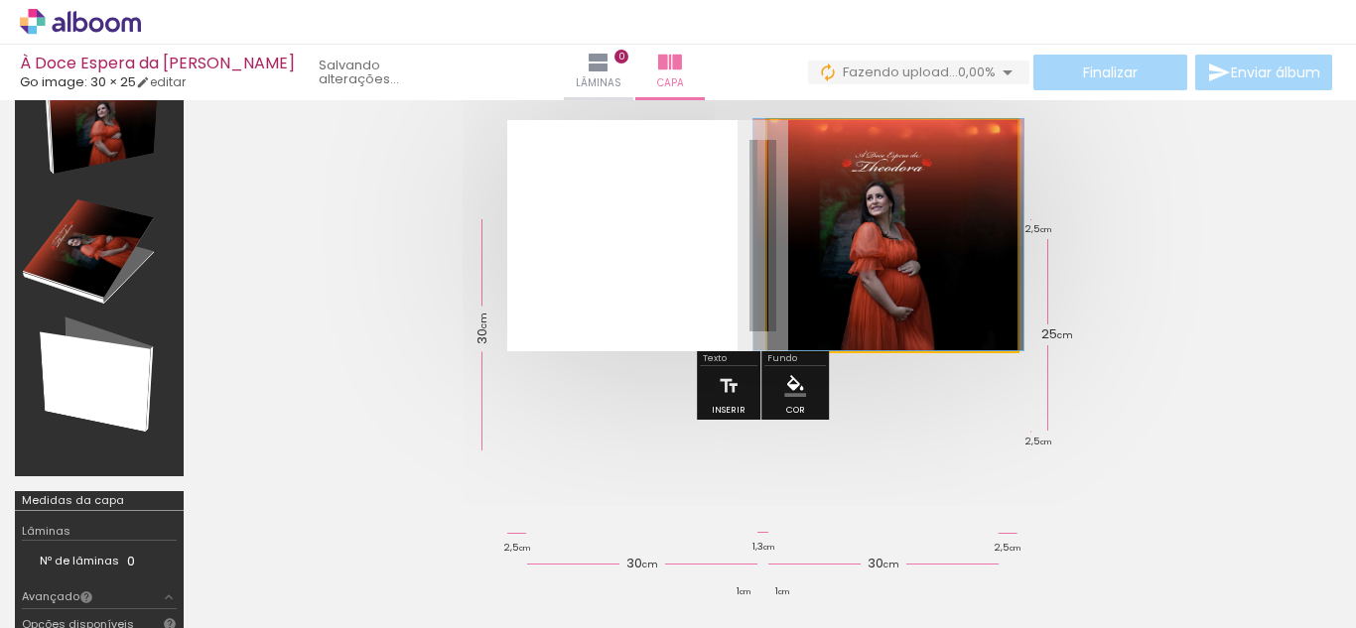
drag, startPoint x: 897, startPoint y: 288, endPoint x: 893, endPoint y: 237, distance: 50.8
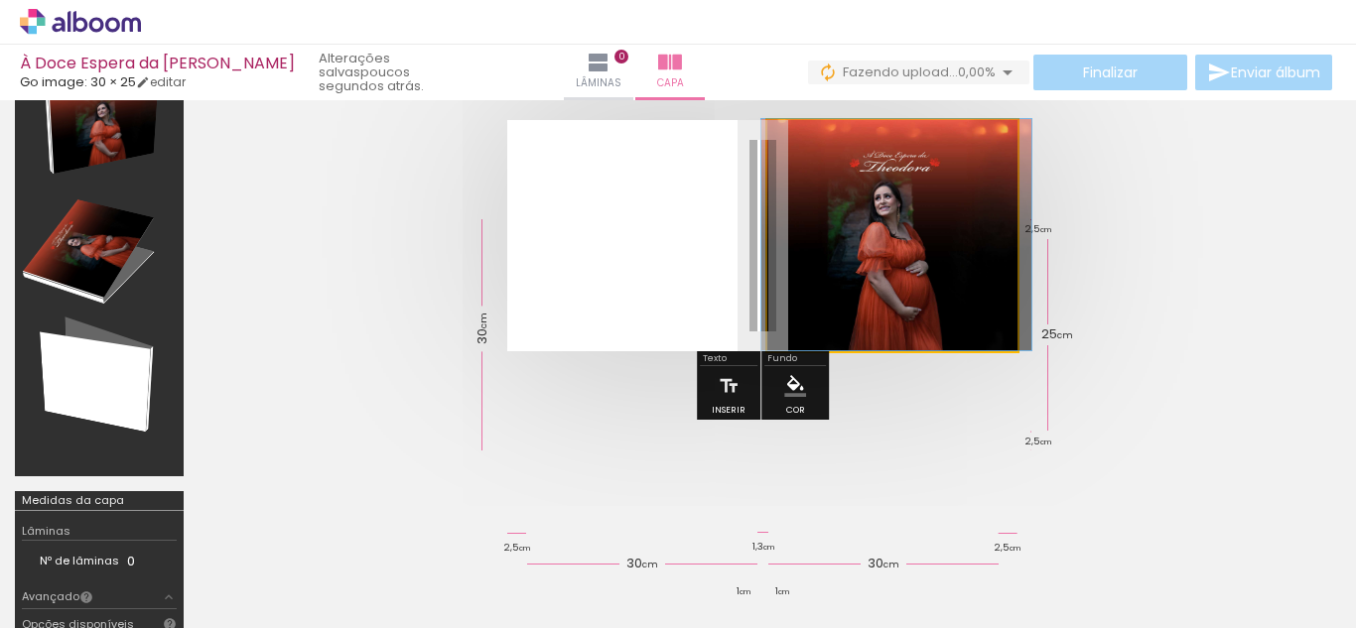
drag, startPoint x: 881, startPoint y: 258, endPoint x: 889, endPoint y: 229, distance: 29.9
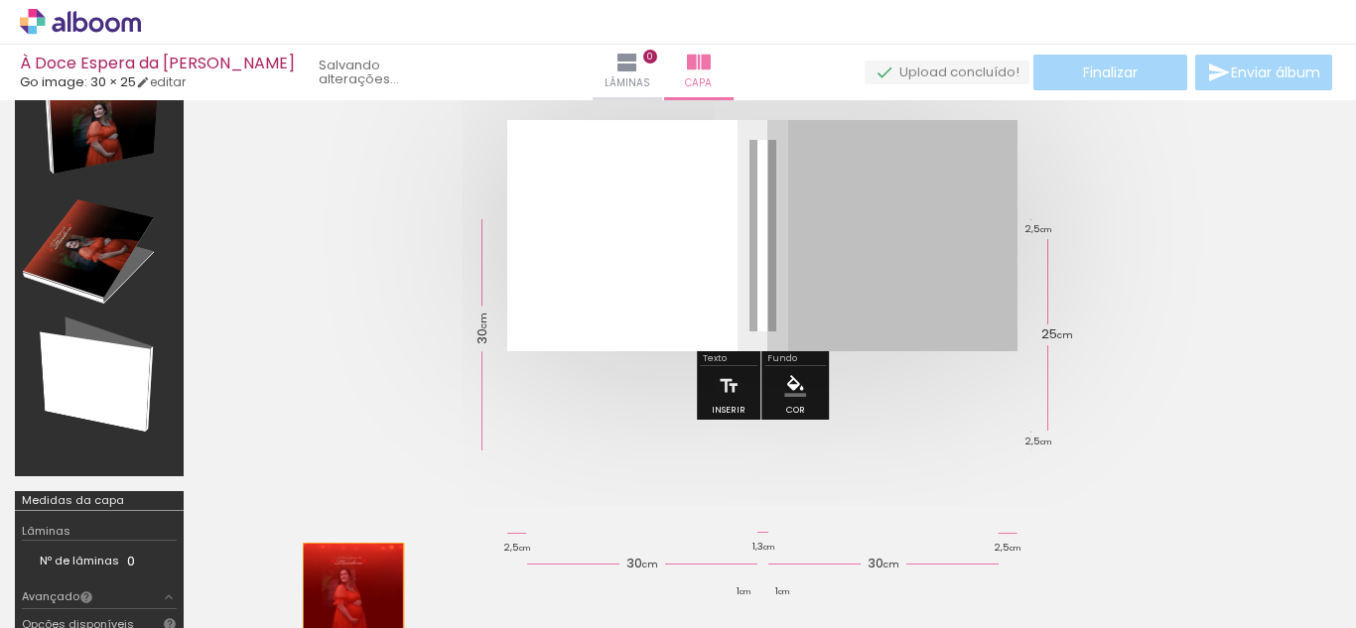
drag, startPoint x: 909, startPoint y: 245, endPoint x: 353, endPoint y: 590, distance: 654.0
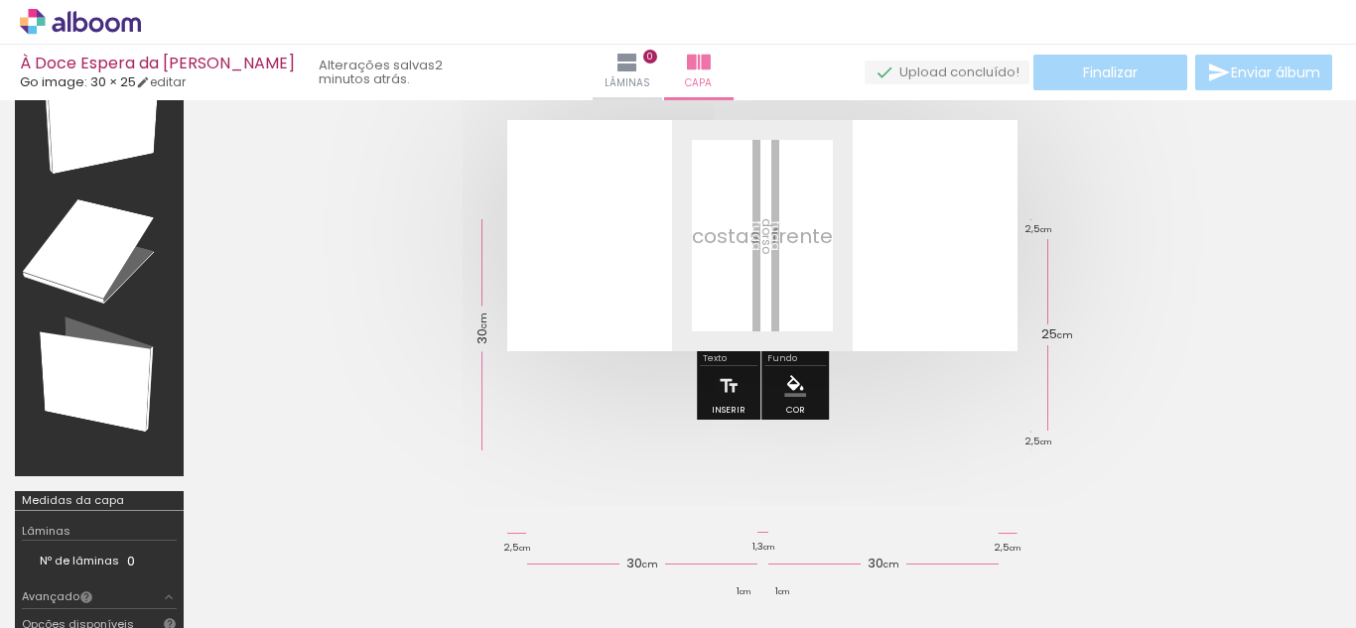
click at [163, 524] on iron-icon at bounding box center [155, 521] width 21 height 21
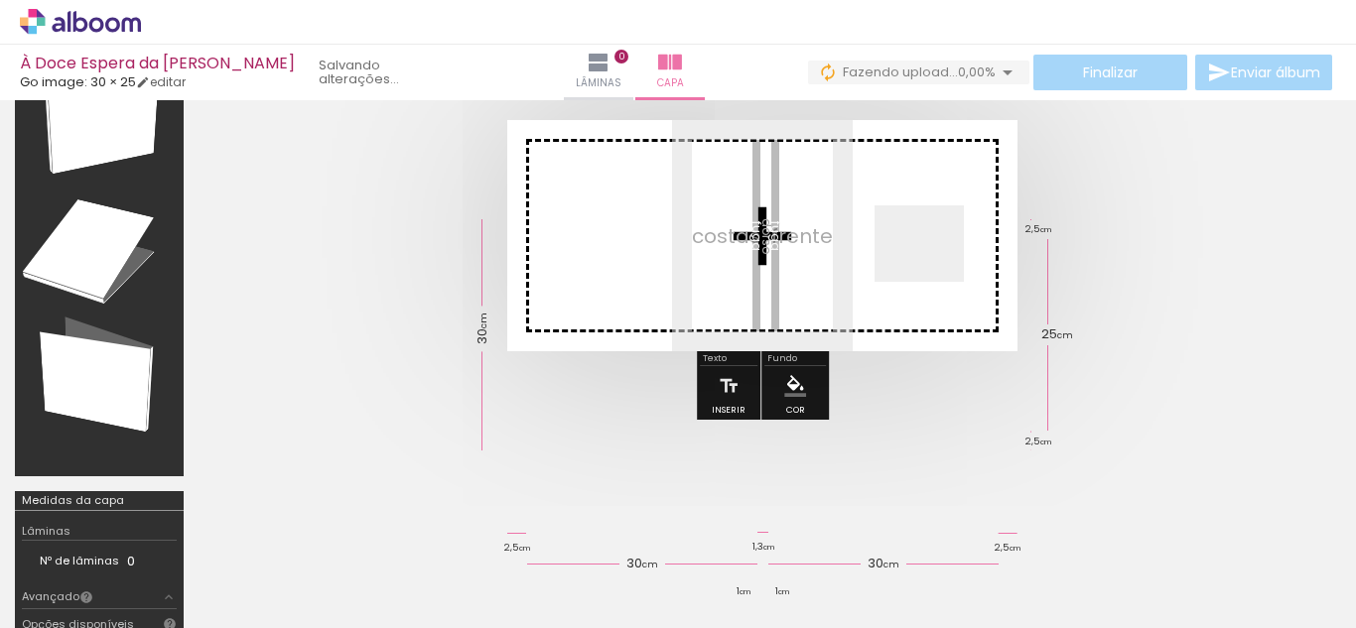
drag, startPoint x: 205, startPoint y: 578, endPoint x: 934, endPoint y: 265, distance: 793.9
click at [934, 265] on quentale-workspace at bounding box center [678, 314] width 1356 height 628
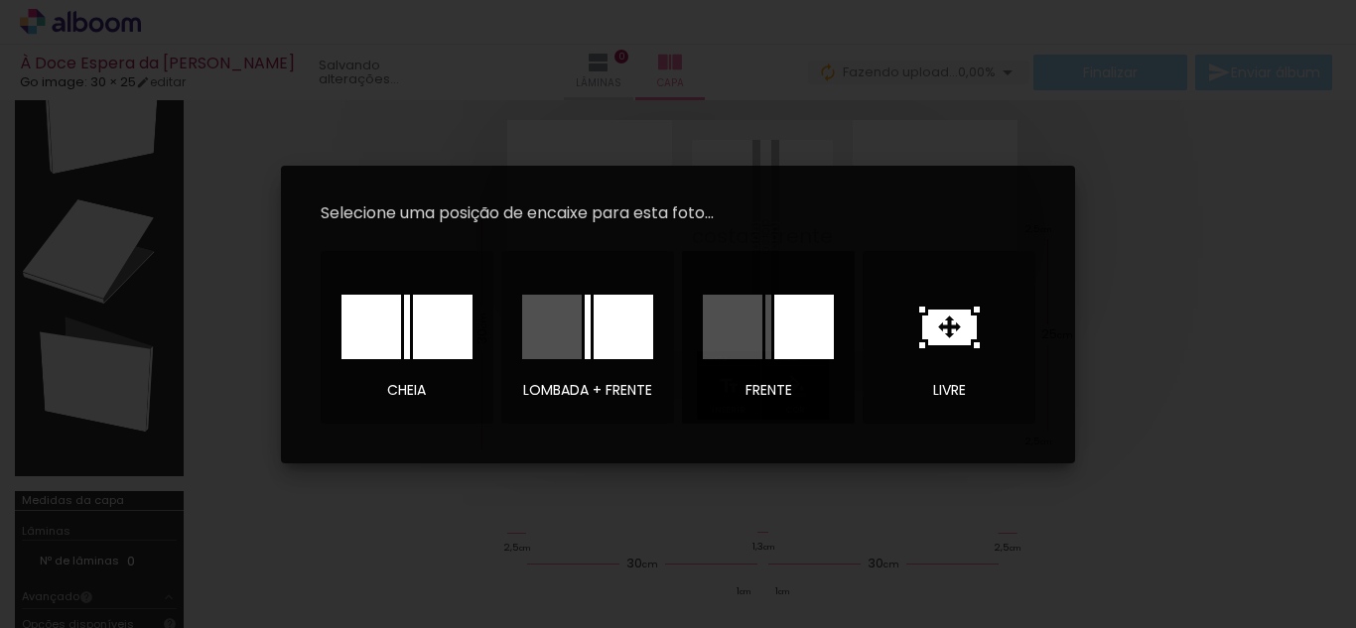
click at [807, 327] on div at bounding box center [804, 327] width 60 height 65
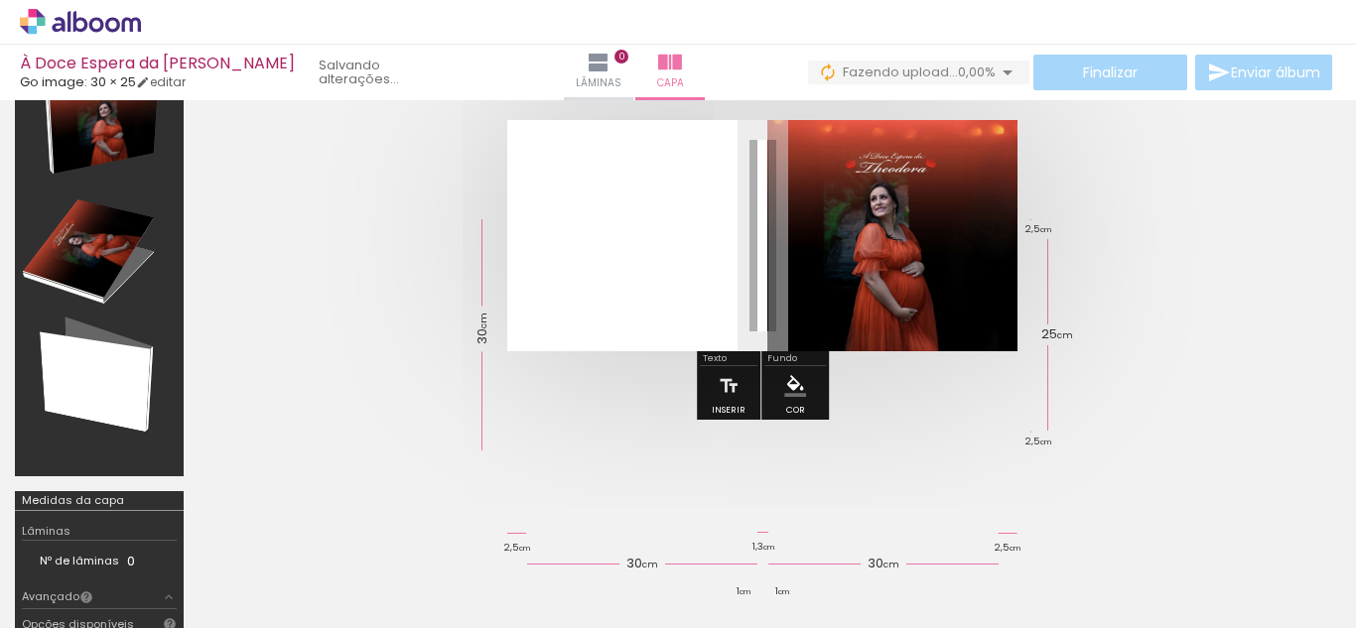
click at [383, 388] on div at bounding box center [763, 236] width 1128 height 390
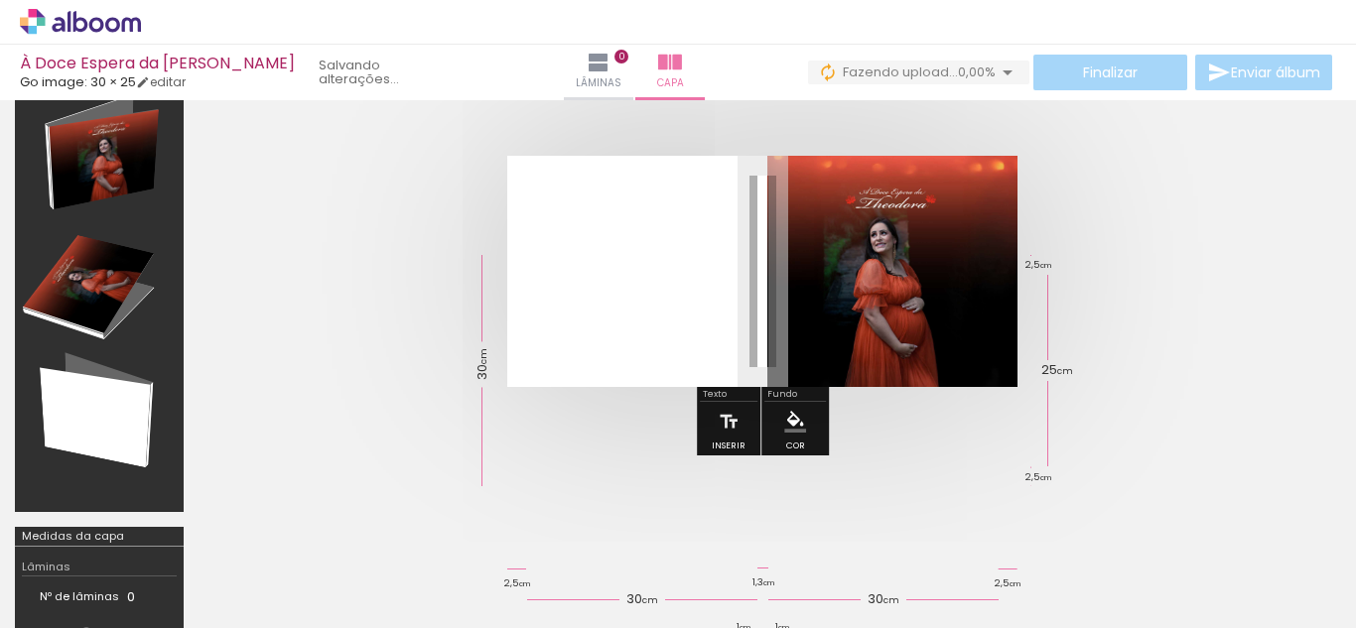
scroll to position [99, 0]
